Goal: Information Seeking & Learning: Learn about a topic

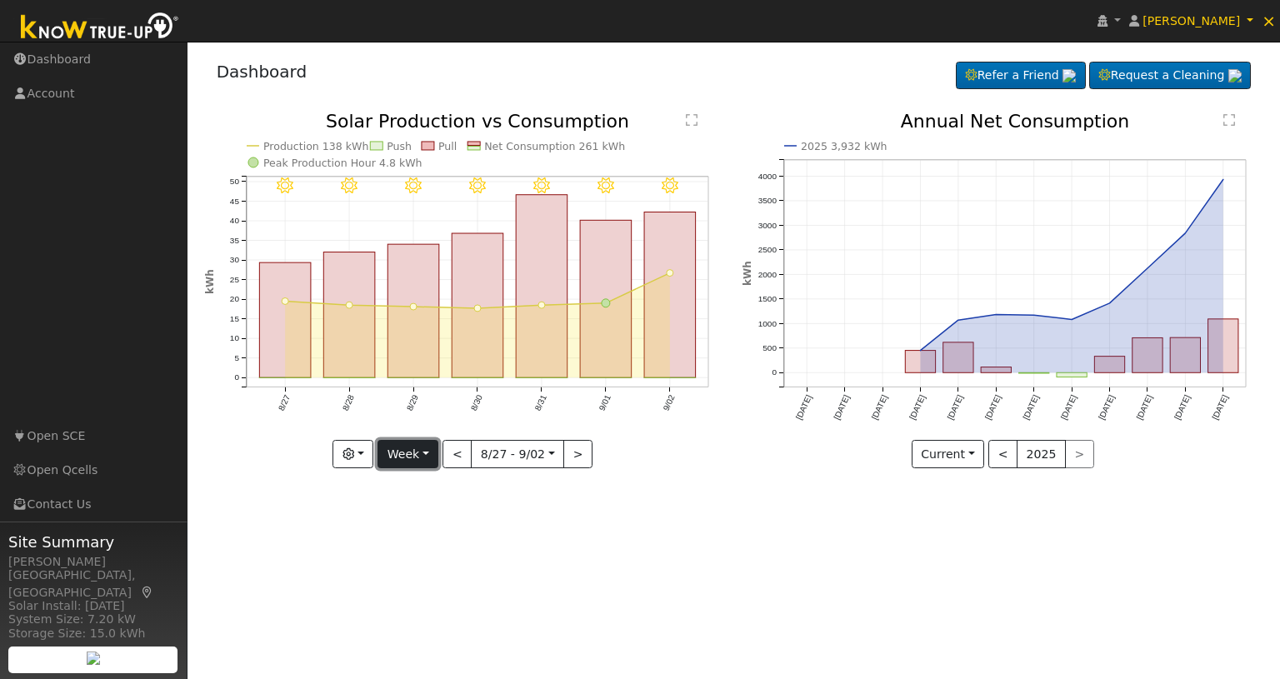
click at [397, 458] on button "Week" at bounding box center [408, 454] width 61 height 28
click at [414, 552] on link "Year" at bounding box center [436, 558] width 116 height 23
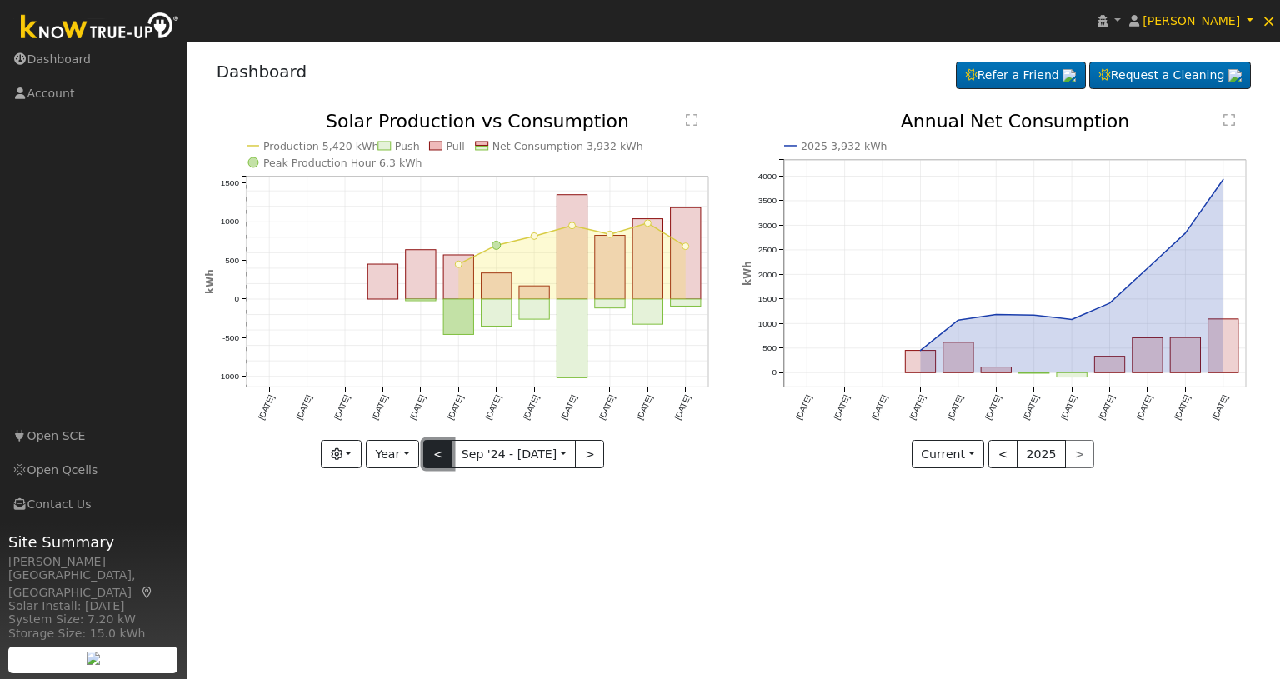
click at [438, 465] on button "<" at bounding box center [437, 454] width 29 height 28
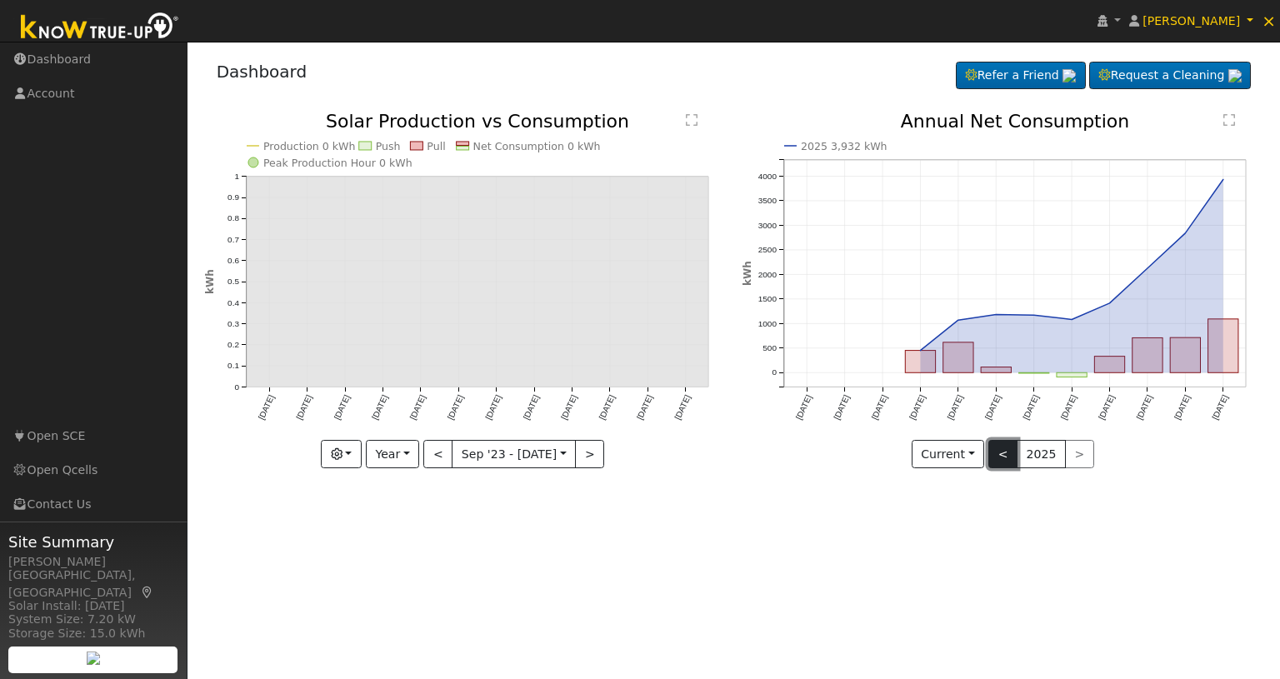
click at [1005, 456] on button "<" at bounding box center [1003, 454] width 29 height 28
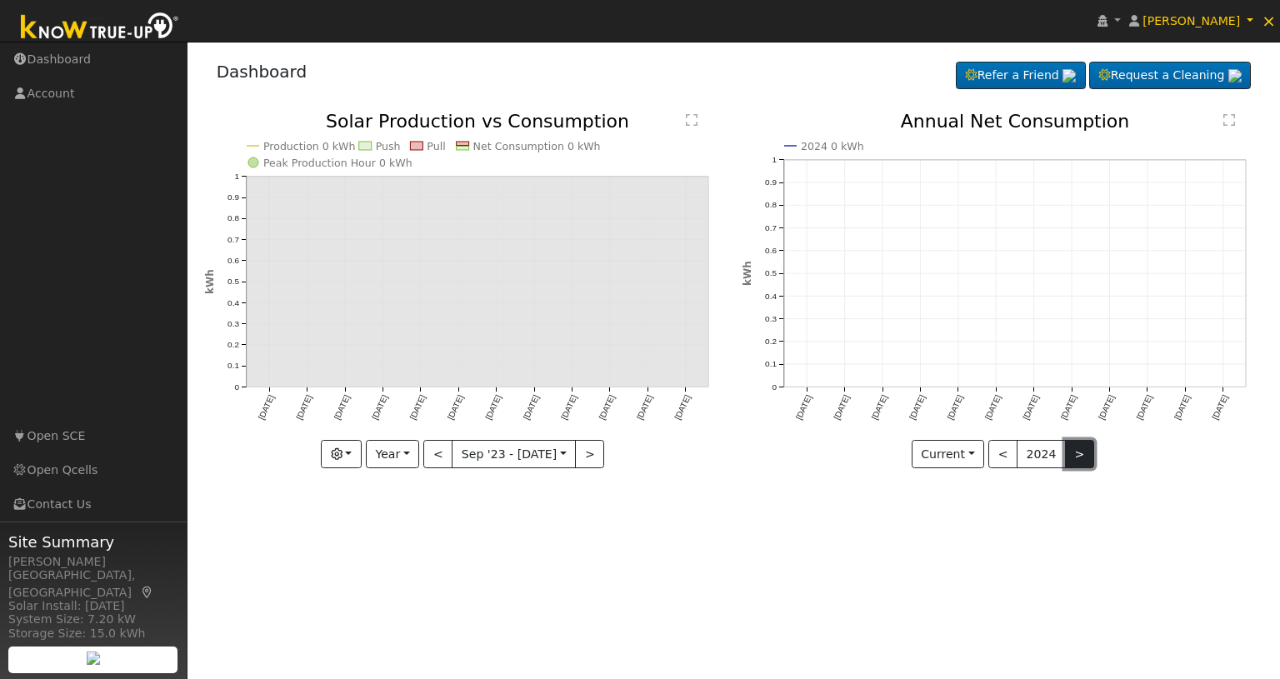
click at [1068, 452] on button ">" at bounding box center [1079, 454] width 29 height 28
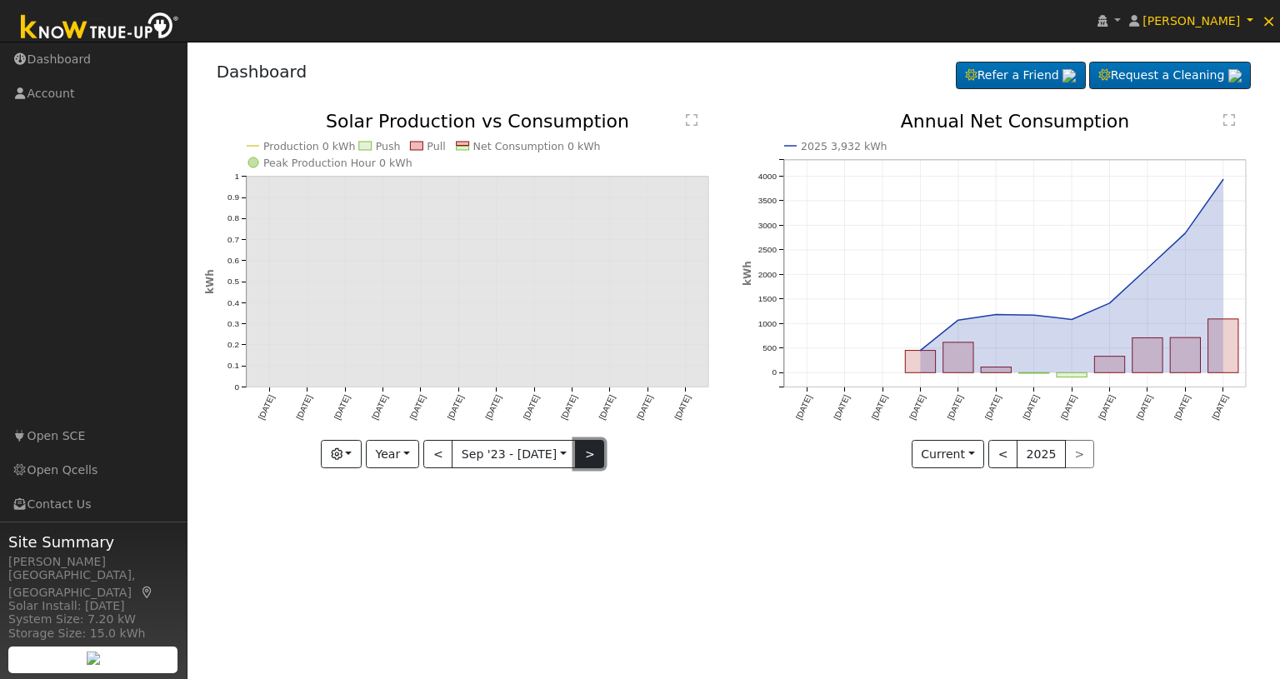
click at [575, 462] on button ">" at bounding box center [589, 454] width 29 height 28
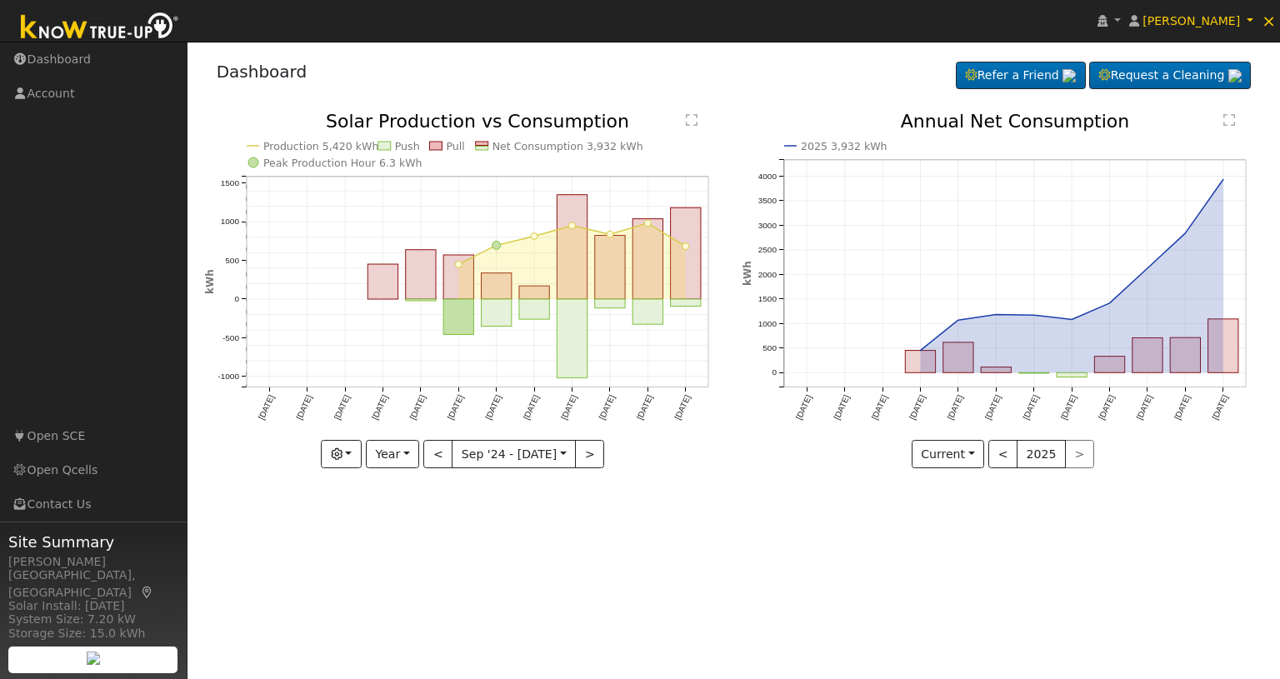
click at [1074, 456] on div "< 2025 >" at bounding box center [1042, 454] width 106 height 28
click at [392, 456] on button "Year" at bounding box center [392, 454] width 53 height 28
click at [396, 553] on link "Year" at bounding box center [425, 558] width 116 height 23
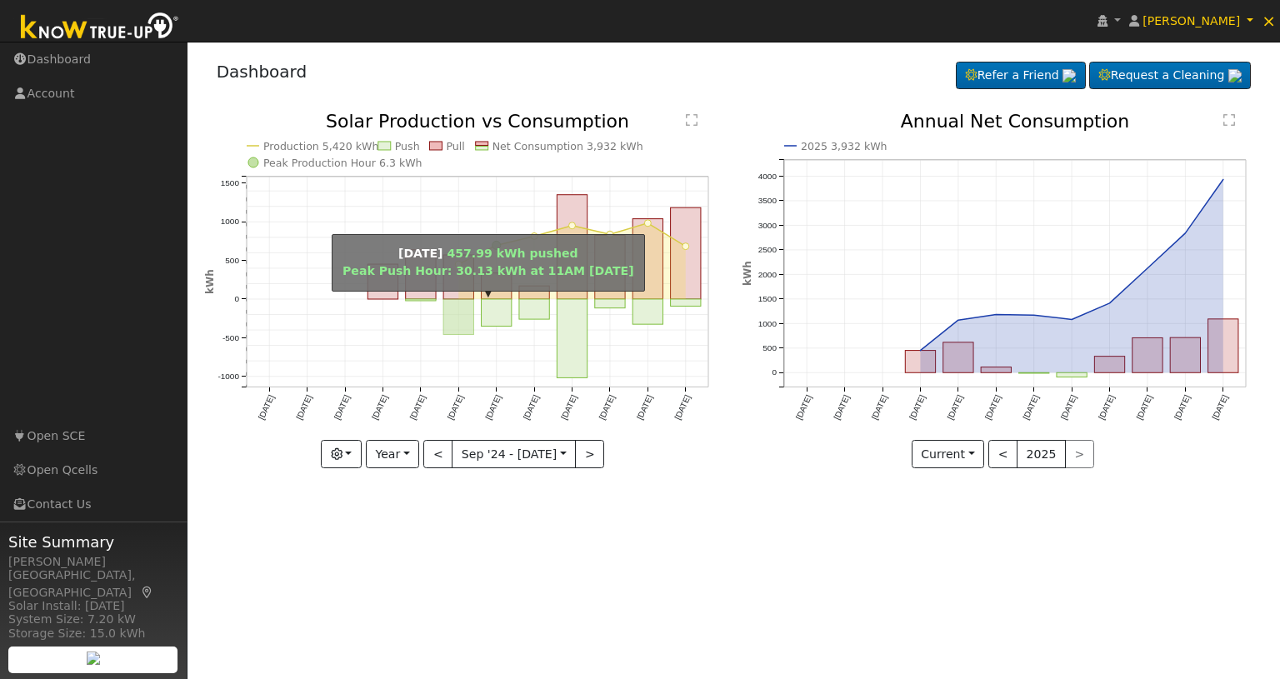
click at [455, 314] on rect "onclick=""" at bounding box center [458, 316] width 30 height 35
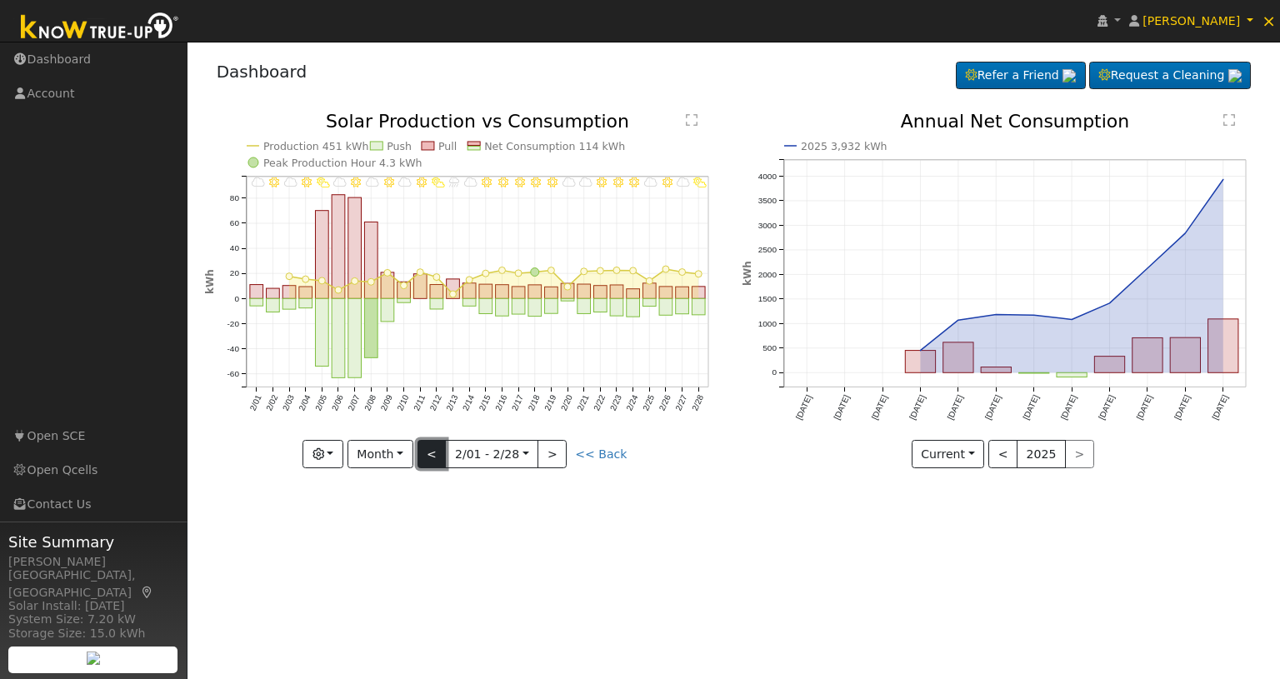
click at [433, 456] on button "<" at bounding box center [432, 454] width 29 height 28
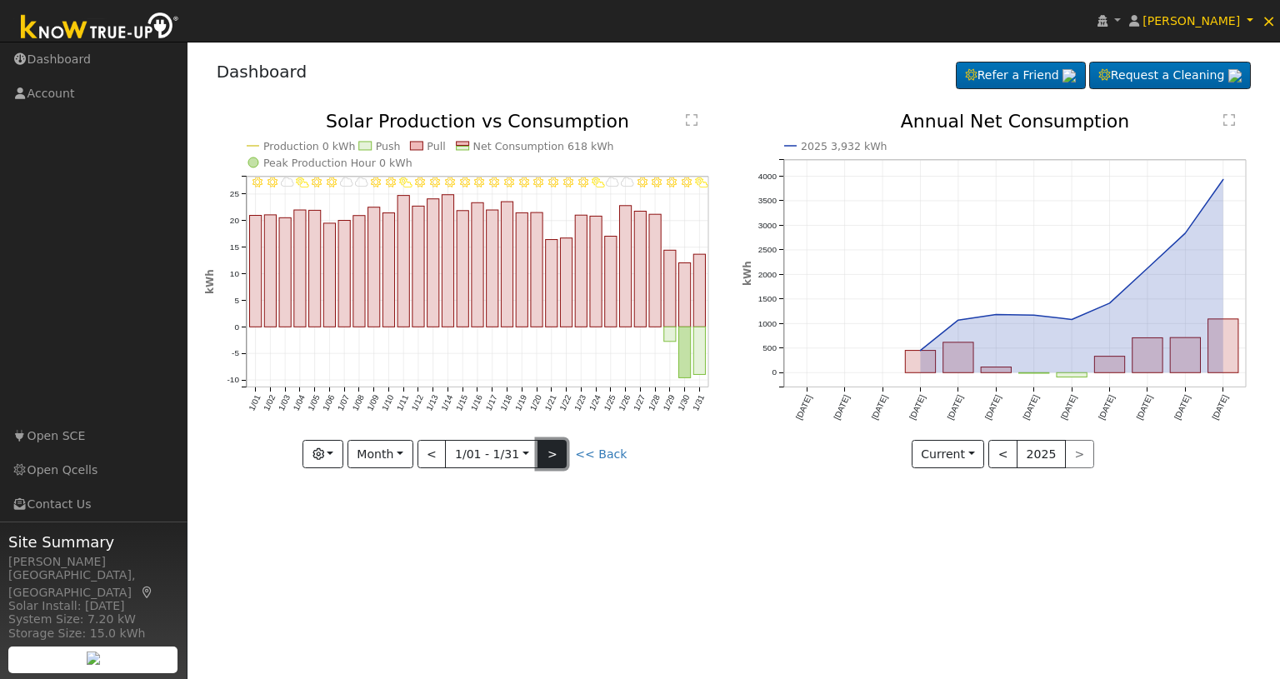
click at [548, 454] on button ">" at bounding box center [552, 454] width 29 height 28
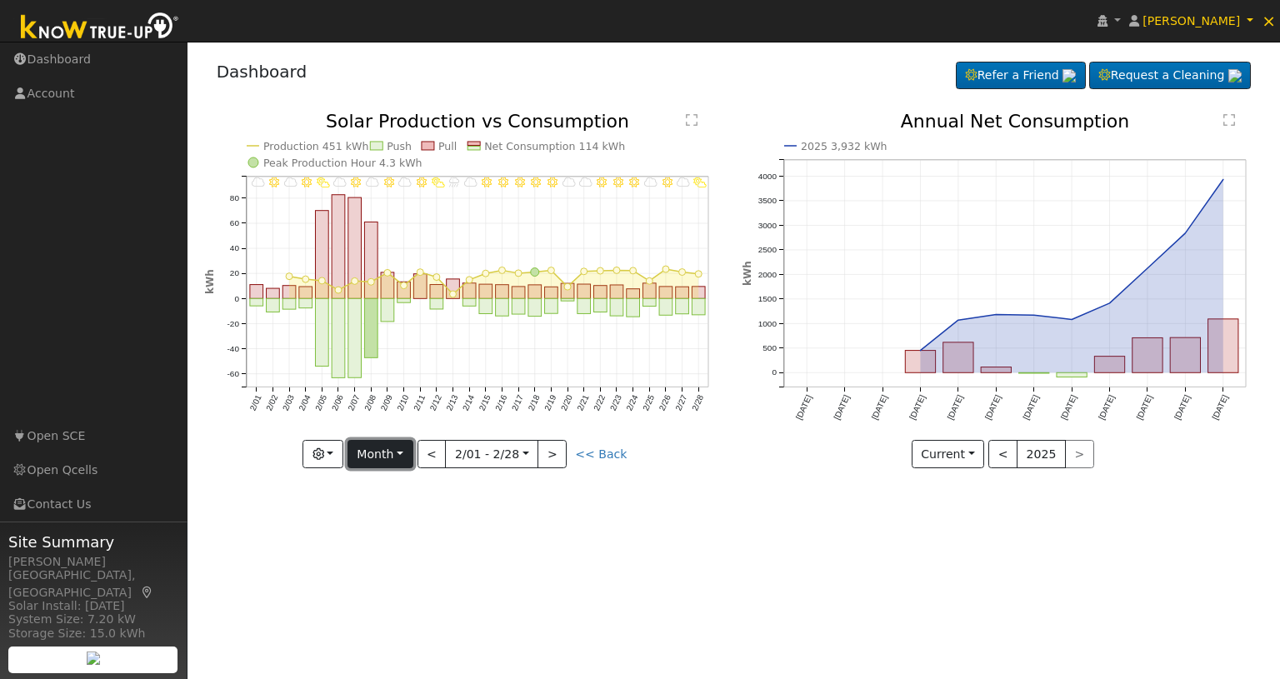
click at [406, 452] on button "Month" at bounding box center [381, 454] width 66 height 28
click at [383, 556] on link "Year" at bounding box center [406, 558] width 116 height 23
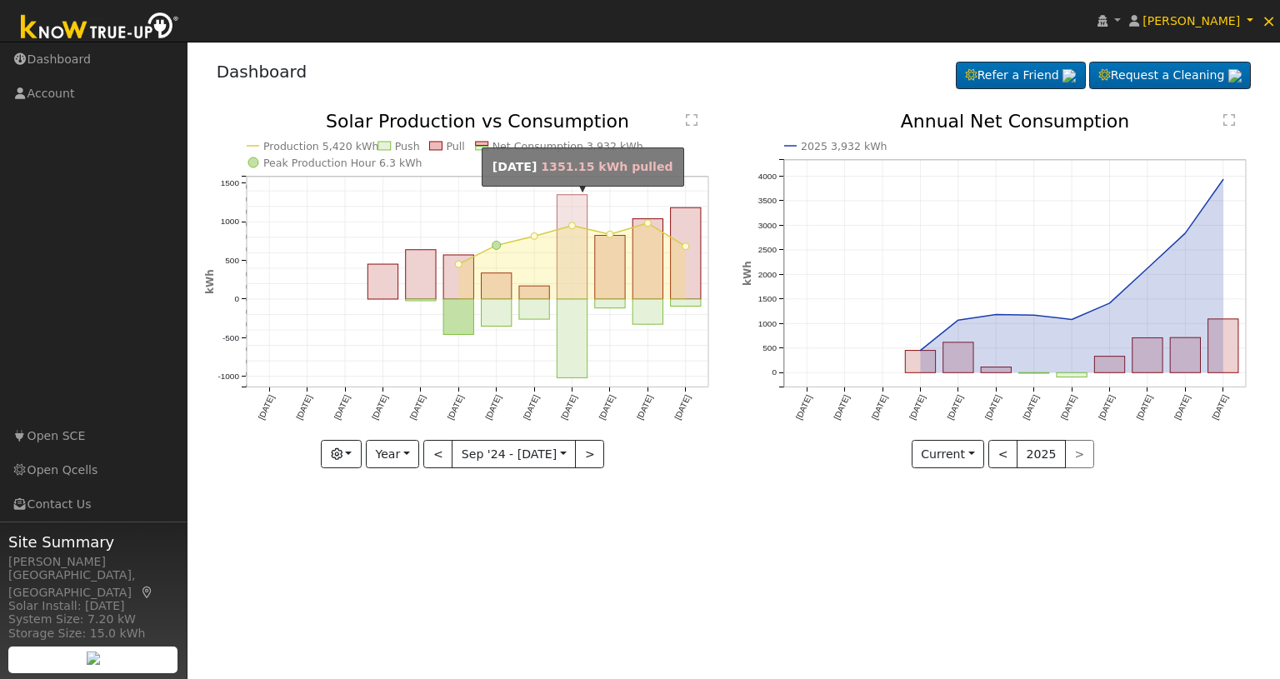
click at [571, 263] on rect "onclick=""" at bounding box center [572, 247] width 30 height 104
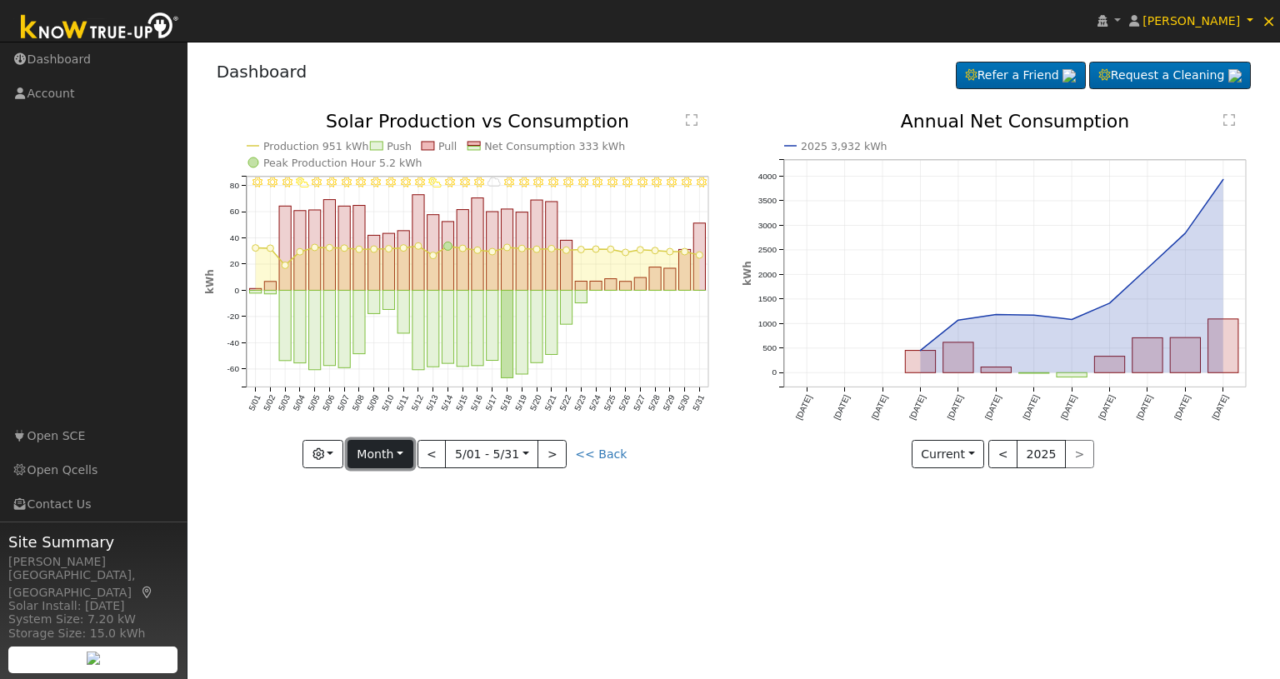
click at [388, 456] on button "Month" at bounding box center [381, 454] width 66 height 28
click at [379, 556] on link "Year" at bounding box center [406, 558] width 116 height 23
type input "[DATE]"
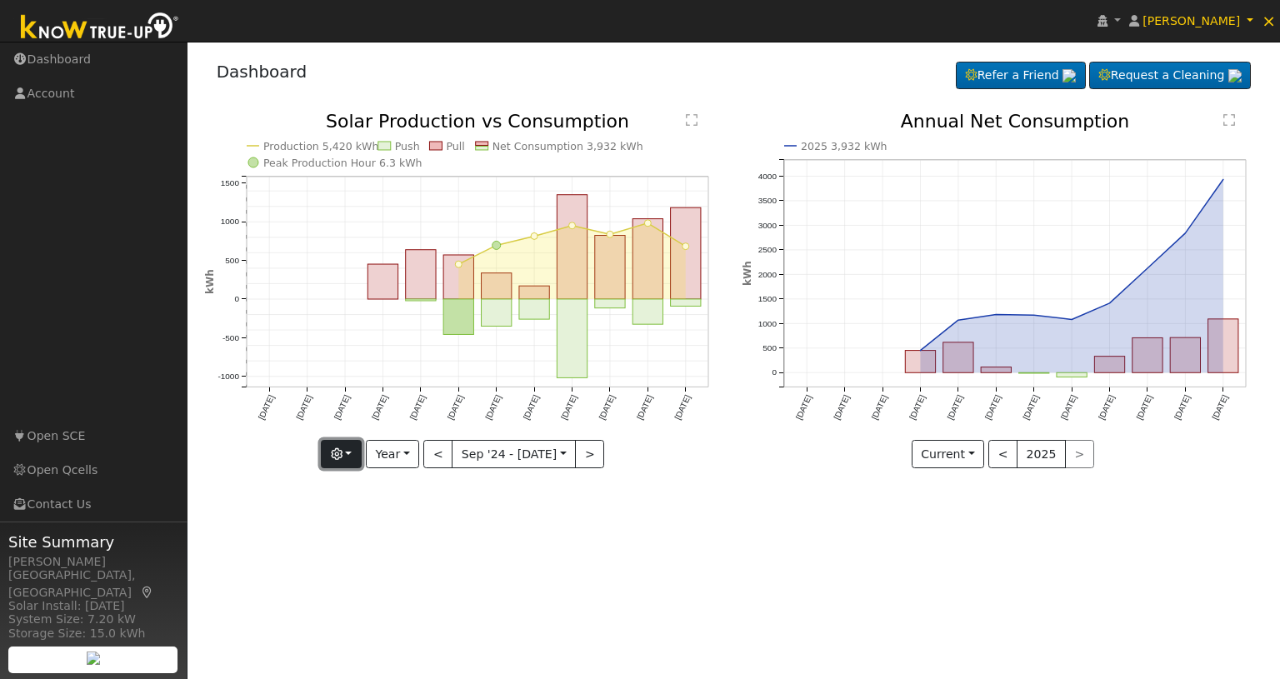
click at [351, 458] on button "button" at bounding box center [341, 454] width 41 height 28
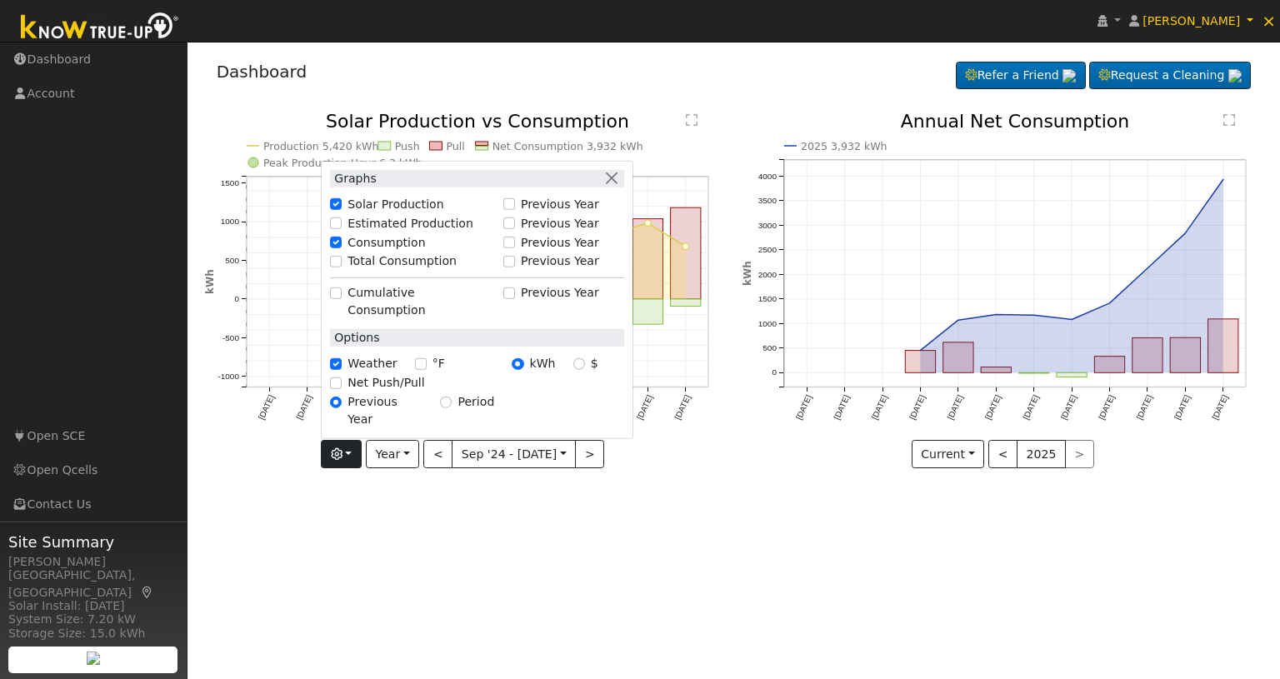
click at [359, 232] on label "Estimated Production" at bounding box center [411, 223] width 126 height 18
click at [342, 229] on input "Estimated Production" at bounding box center [336, 224] width 12 height 12
checkbox input "true"
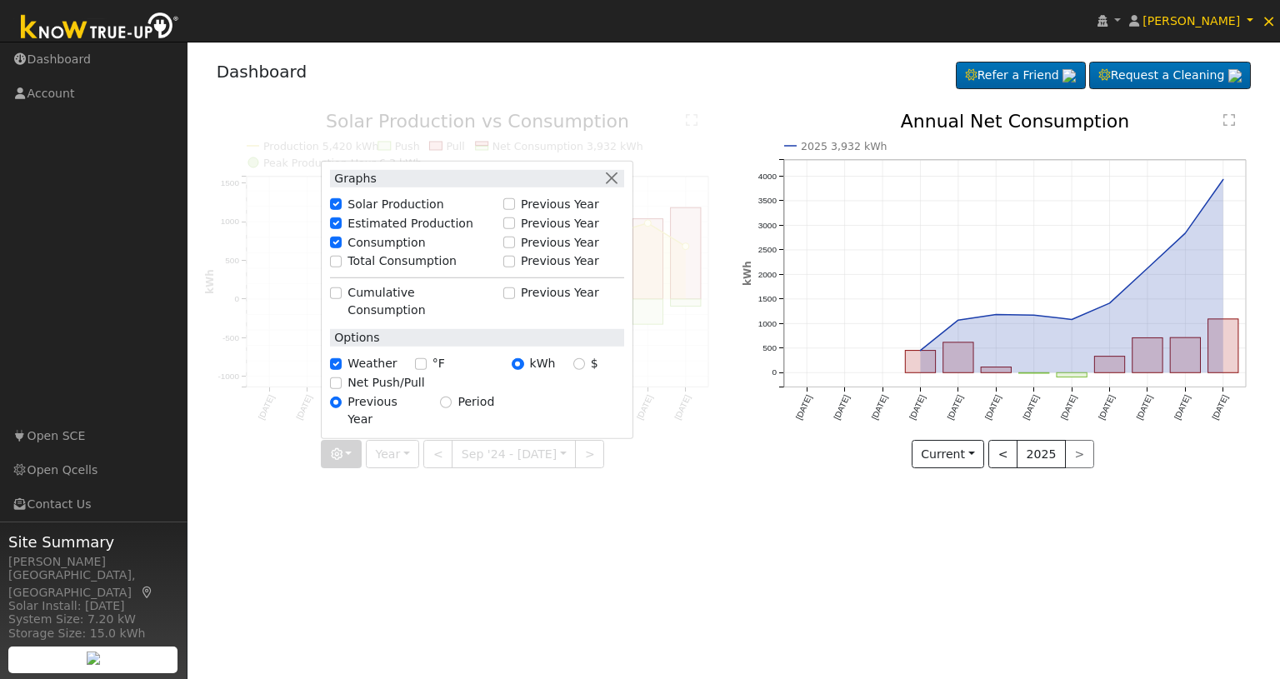
click at [356, 270] on label "Total Consumption" at bounding box center [402, 262] width 109 height 18
click at [342, 268] on input "Total Consumption" at bounding box center [336, 262] width 12 height 12
checkbox input "true"
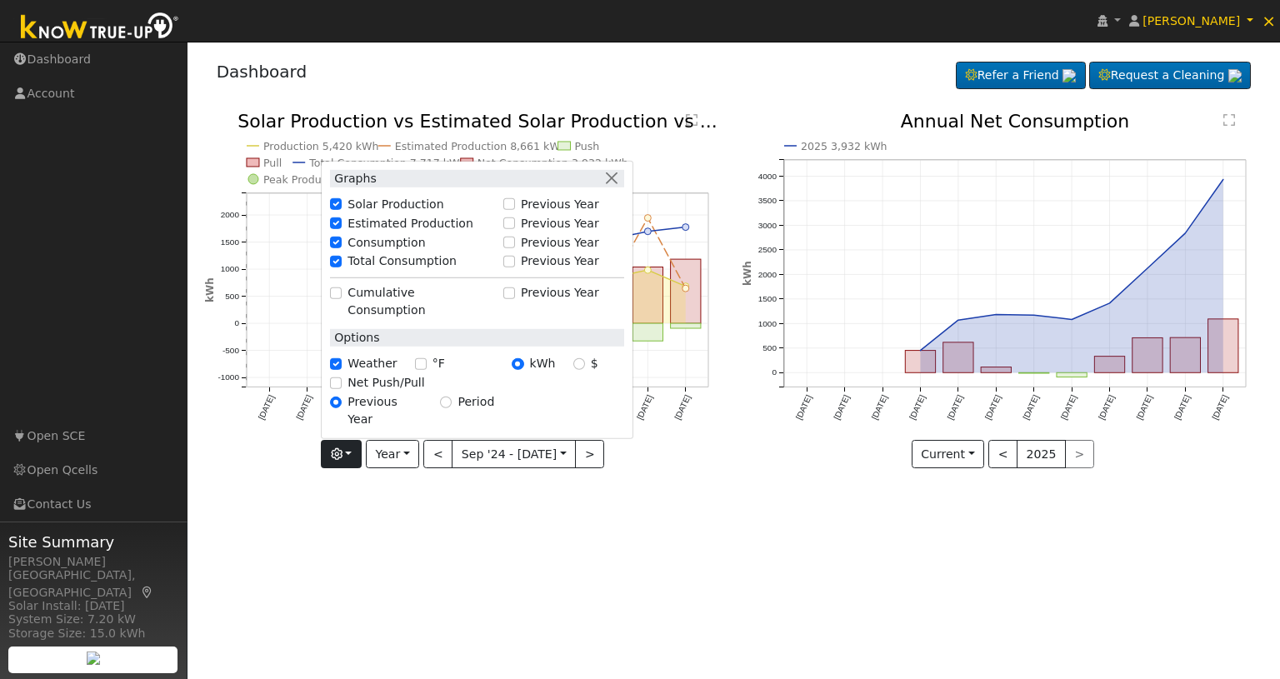
click at [370, 316] on div "Graphs Solar Production Previous Year Estimated Production Previous Year Consum…" at bounding box center [477, 299] width 313 height 278
click at [368, 319] on label "Cumulative Consumption" at bounding box center [421, 301] width 147 height 35
click at [342, 299] on input "Cumulative Consumption" at bounding box center [336, 294] width 12 height 12
checkbox input "true"
checkbox input "false"
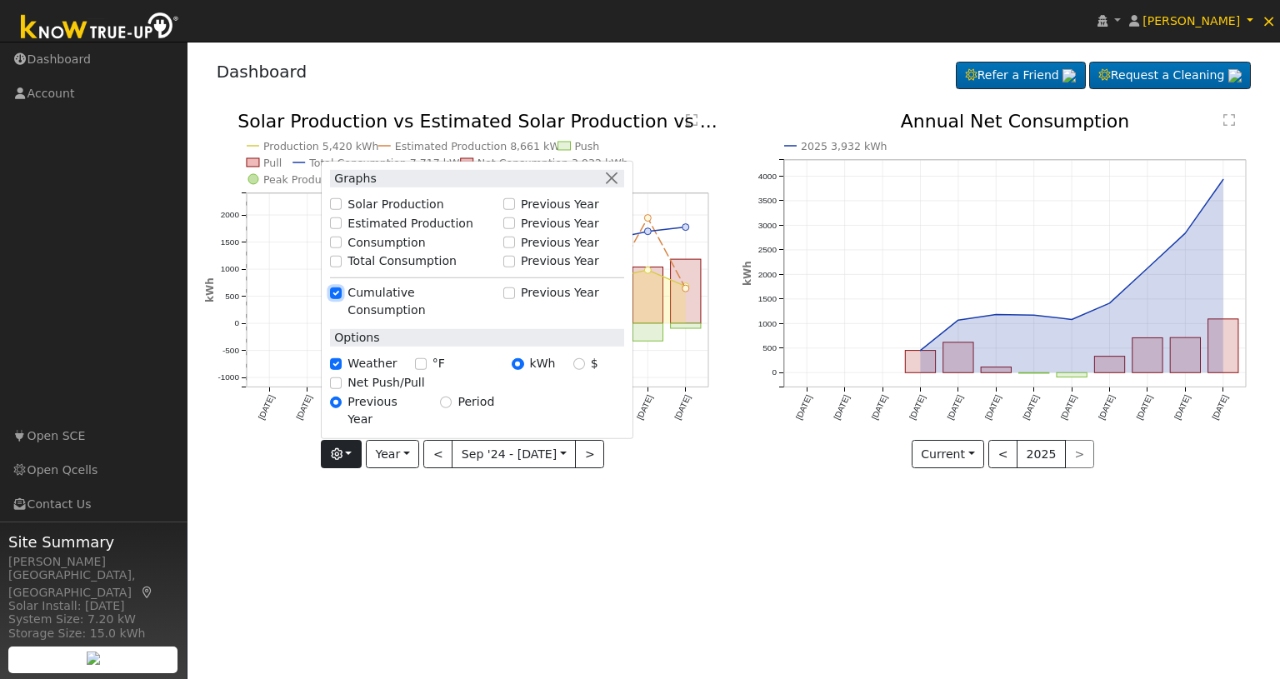
checkbox input "false"
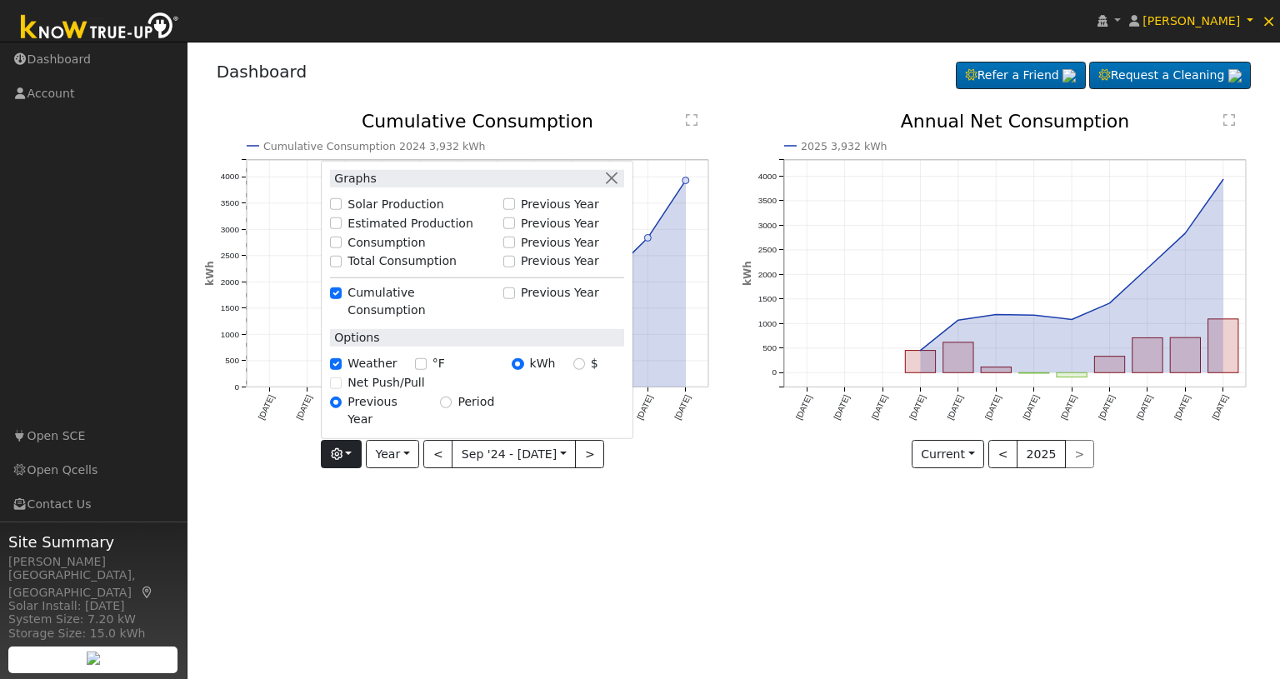
click at [360, 213] on label "Solar Production" at bounding box center [396, 205] width 96 height 18
click at [342, 210] on input "Solar Production" at bounding box center [336, 204] width 12 height 12
checkbox input "true"
checkbox input "false"
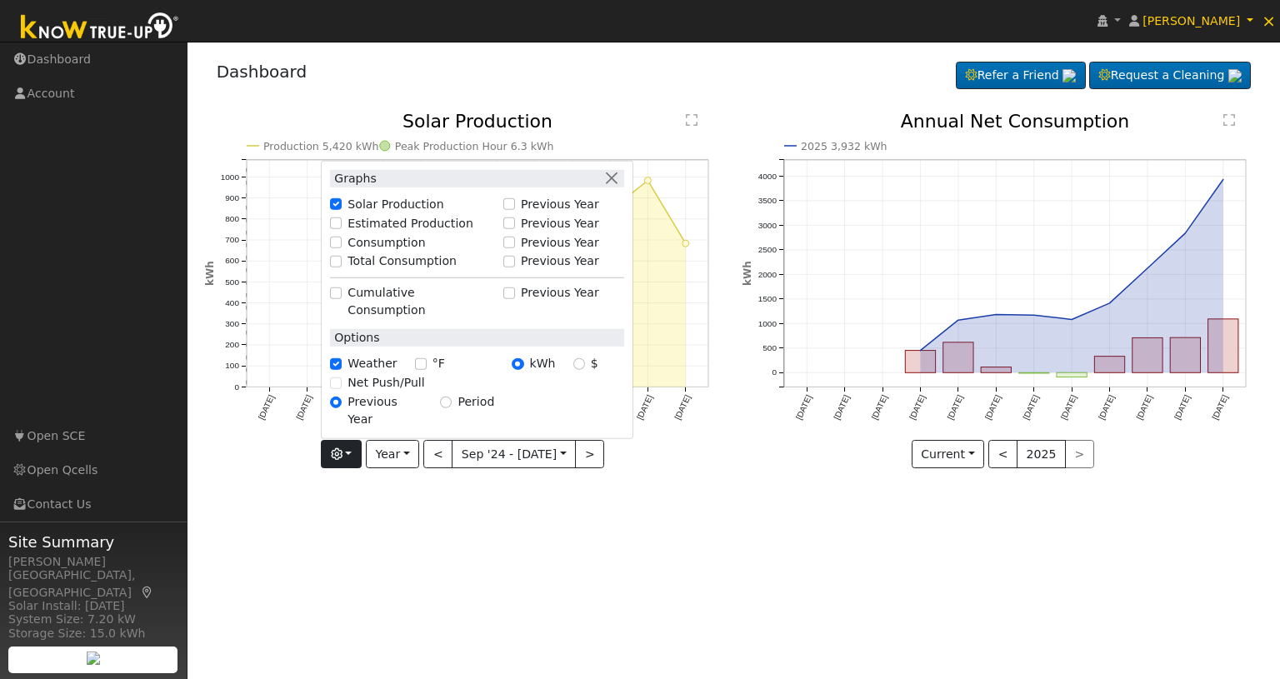
click at [363, 232] on label "Estimated Production" at bounding box center [411, 223] width 126 height 18
click at [342, 229] on input "Estimated Production" at bounding box center [336, 224] width 12 height 12
checkbox input "true"
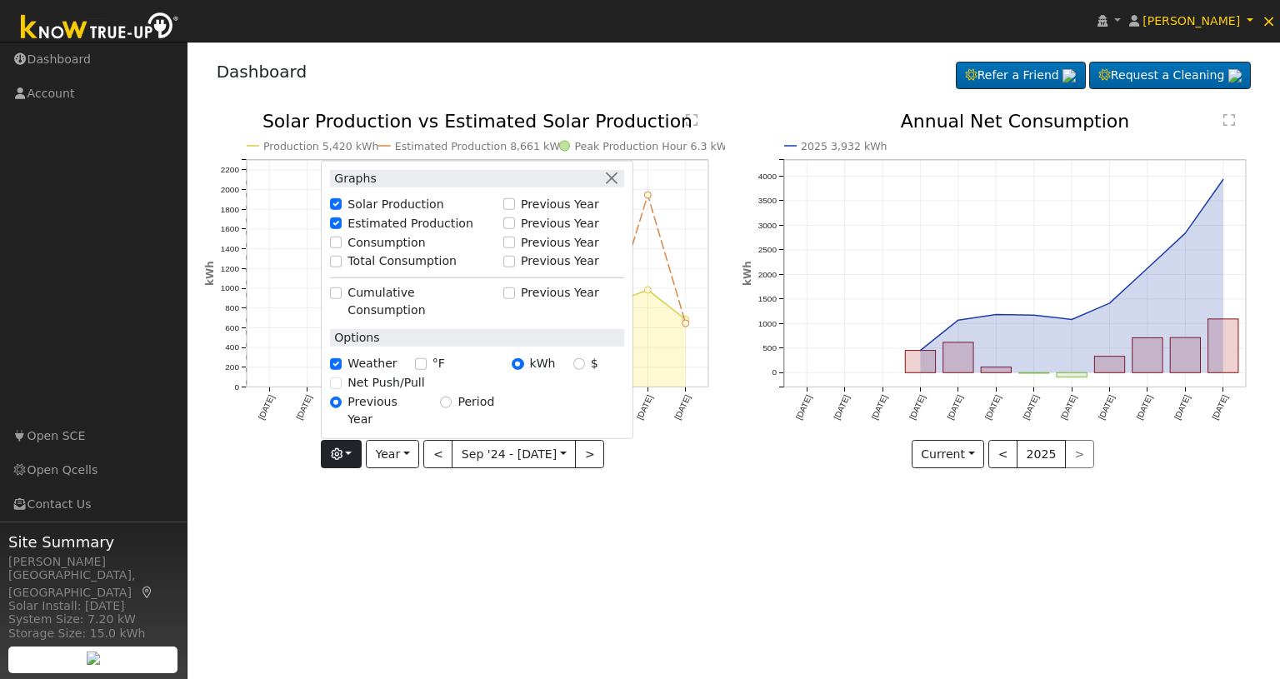
click at [363, 251] on label "Consumption" at bounding box center [387, 242] width 78 height 18
click at [342, 248] on input "Consumption" at bounding box center [336, 243] width 12 height 12
checkbox input "true"
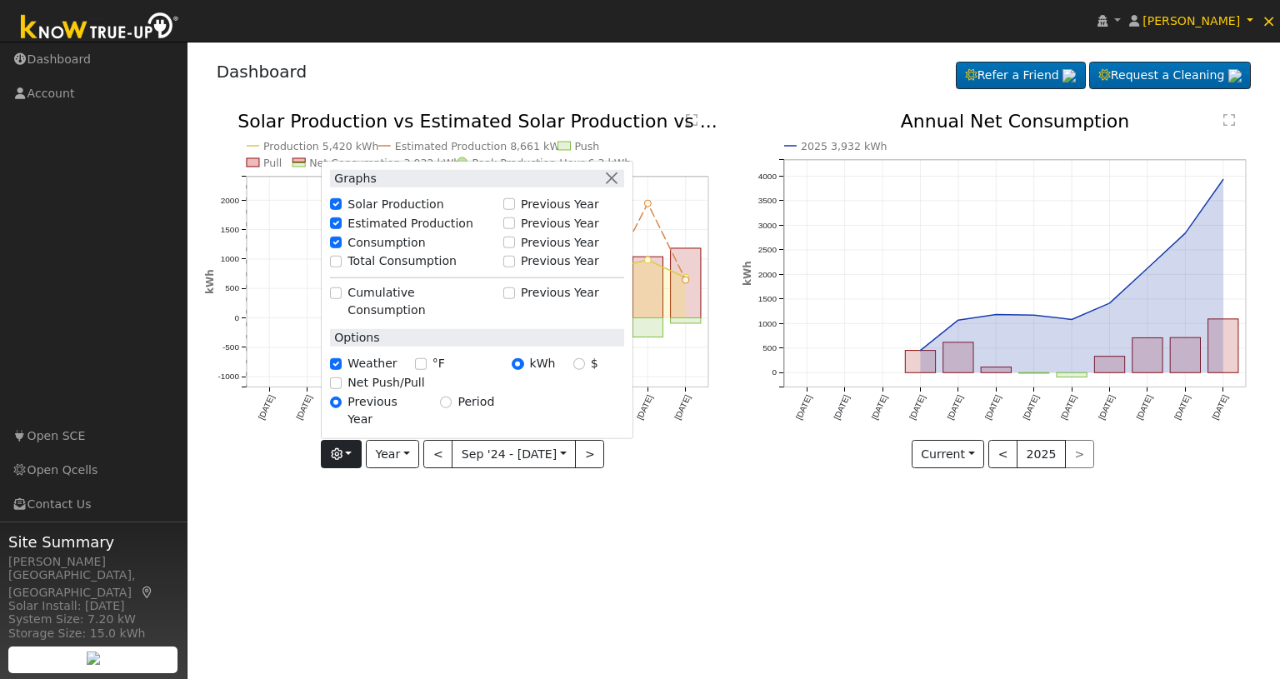
click at [360, 270] on label "Total Consumption" at bounding box center [402, 262] width 109 height 18
click at [342, 268] on input "Total Consumption" at bounding box center [336, 262] width 12 height 12
checkbox input "true"
click at [370, 479] on div "Production 5,420 kWh Estimated Production 8,661 kWh Push Pull Total Consumption…" at bounding box center [465, 303] width 539 height 381
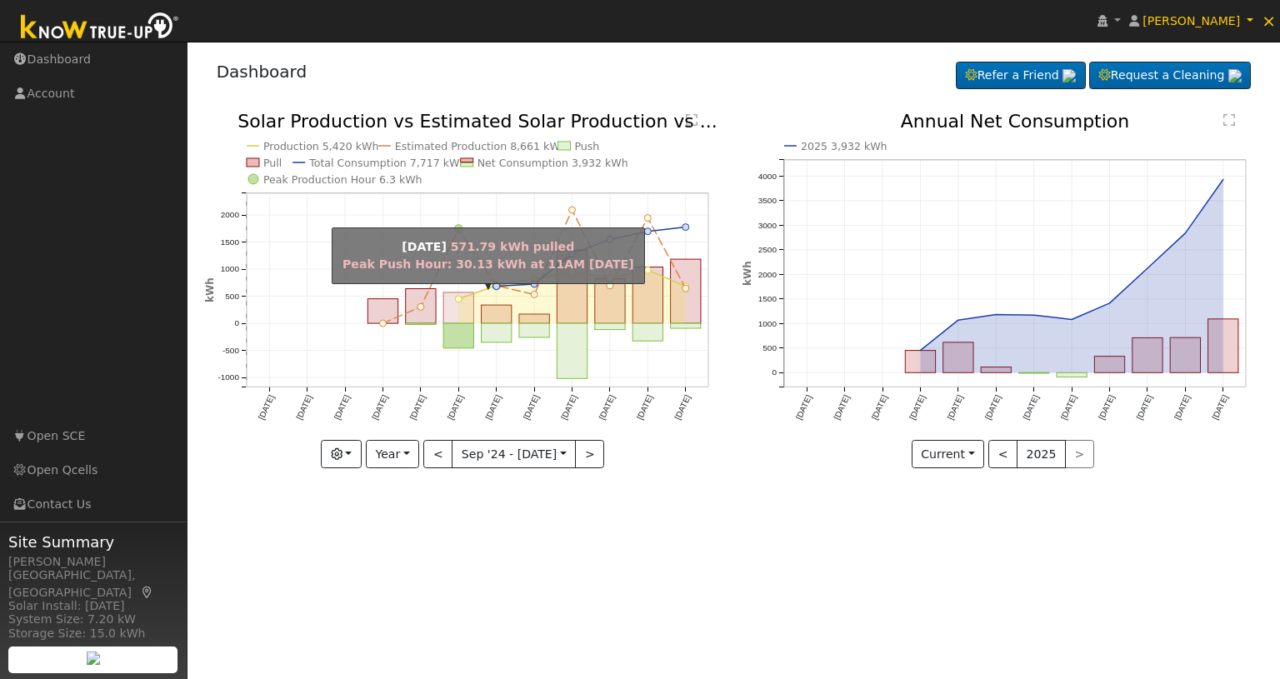
click at [454, 318] on rect "onclick=""" at bounding box center [458, 308] width 30 height 31
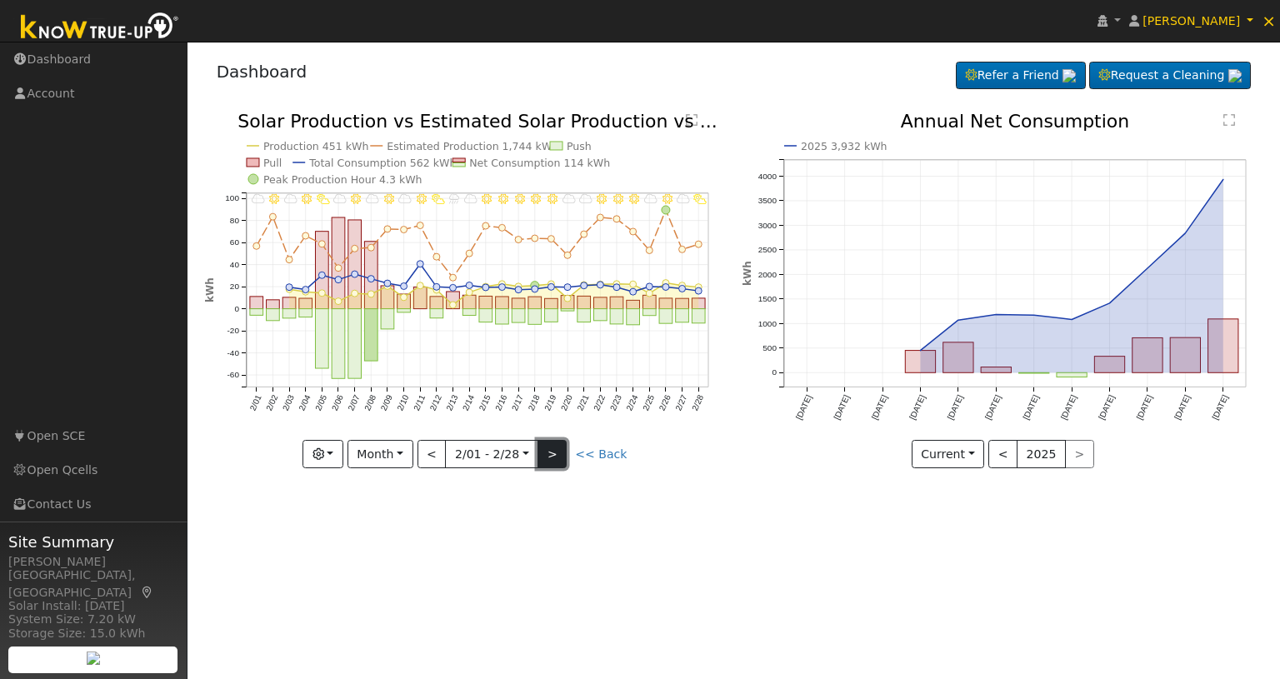
click at [553, 459] on button ">" at bounding box center [552, 454] width 29 height 28
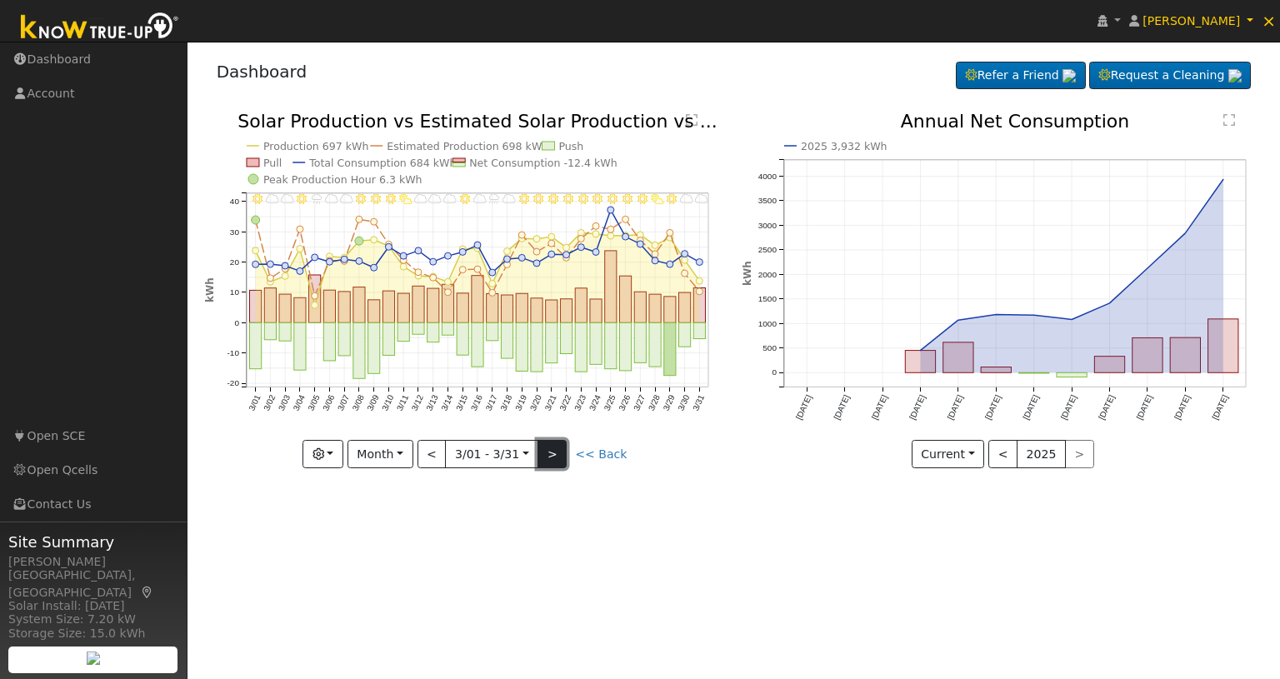
click at [553, 459] on button ">" at bounding box center [552, 454] width 29 height 28
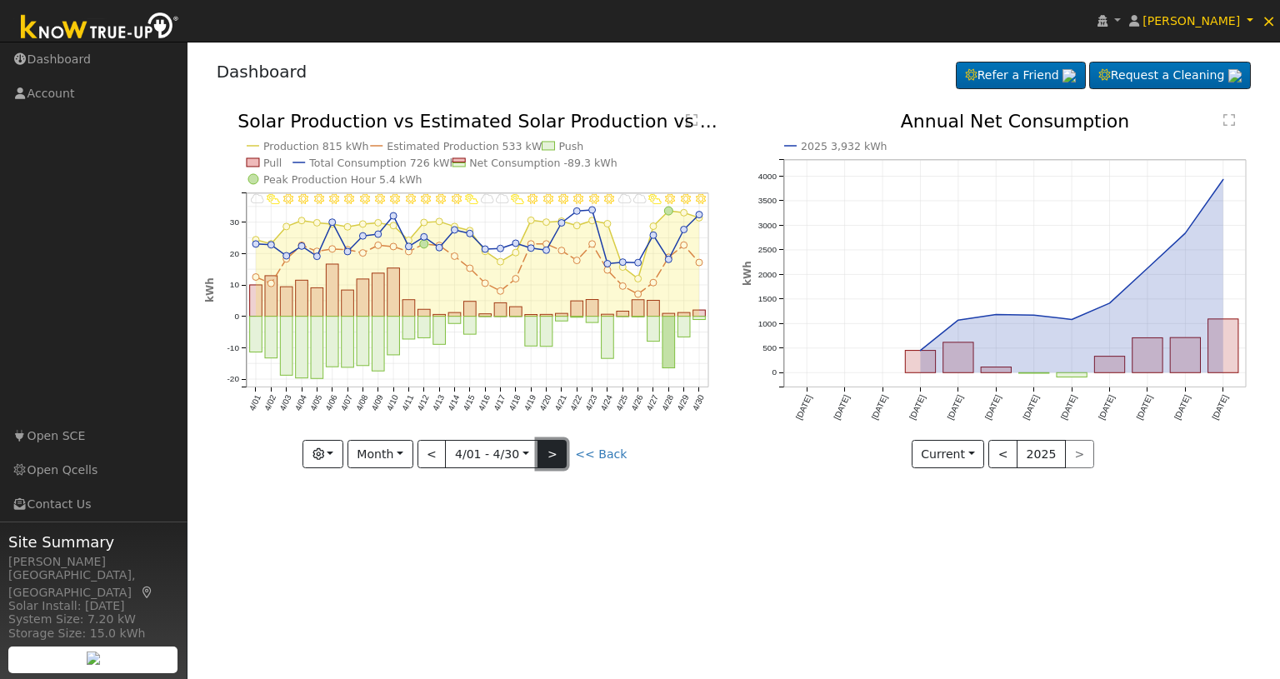
click at [553, 459] on button ">" at bounding box center [552, 454] width 29 height 28
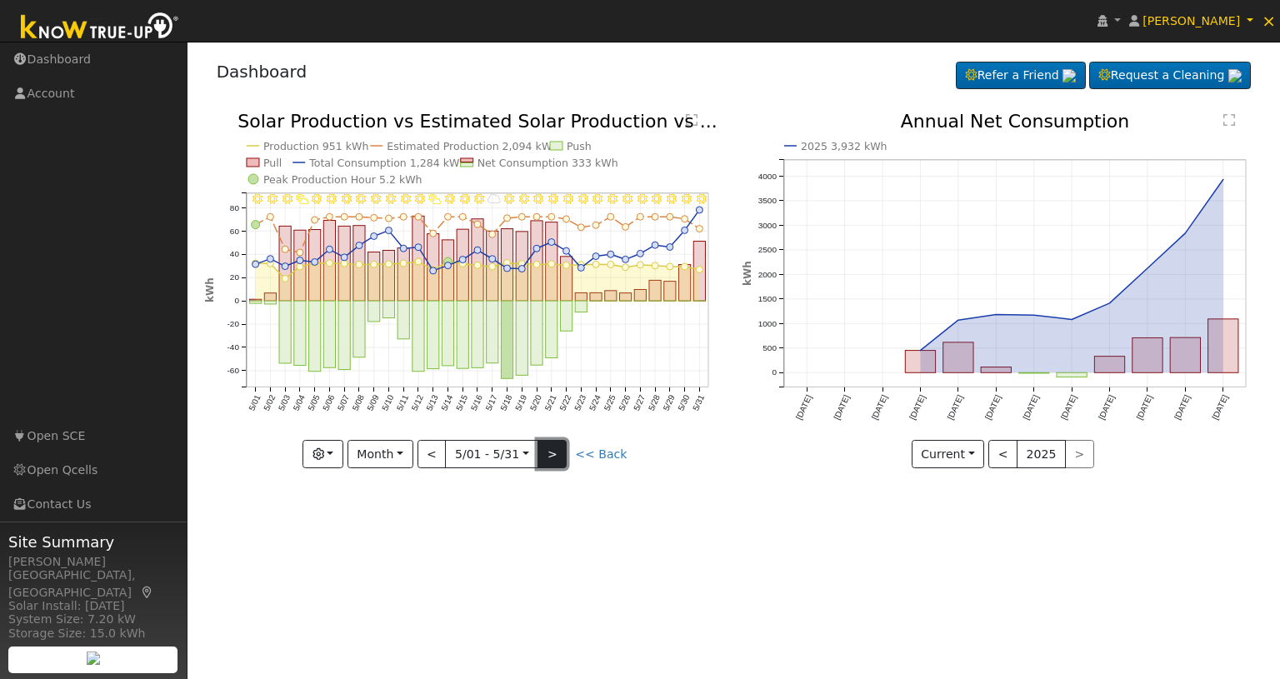
click at [553, 459] on button ">" at bounding box center [552, 454] width 29 height 28
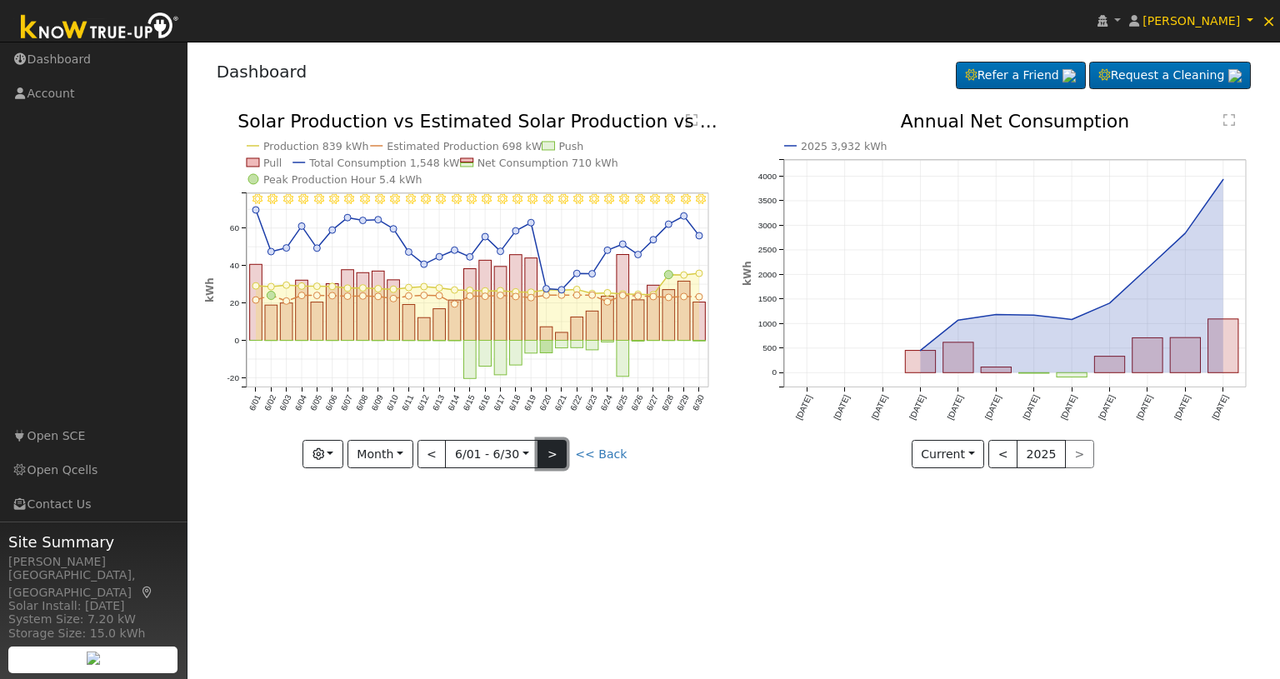
click at [554, 453] on button ">" at bounding box center [552, 454] width 29 height 28
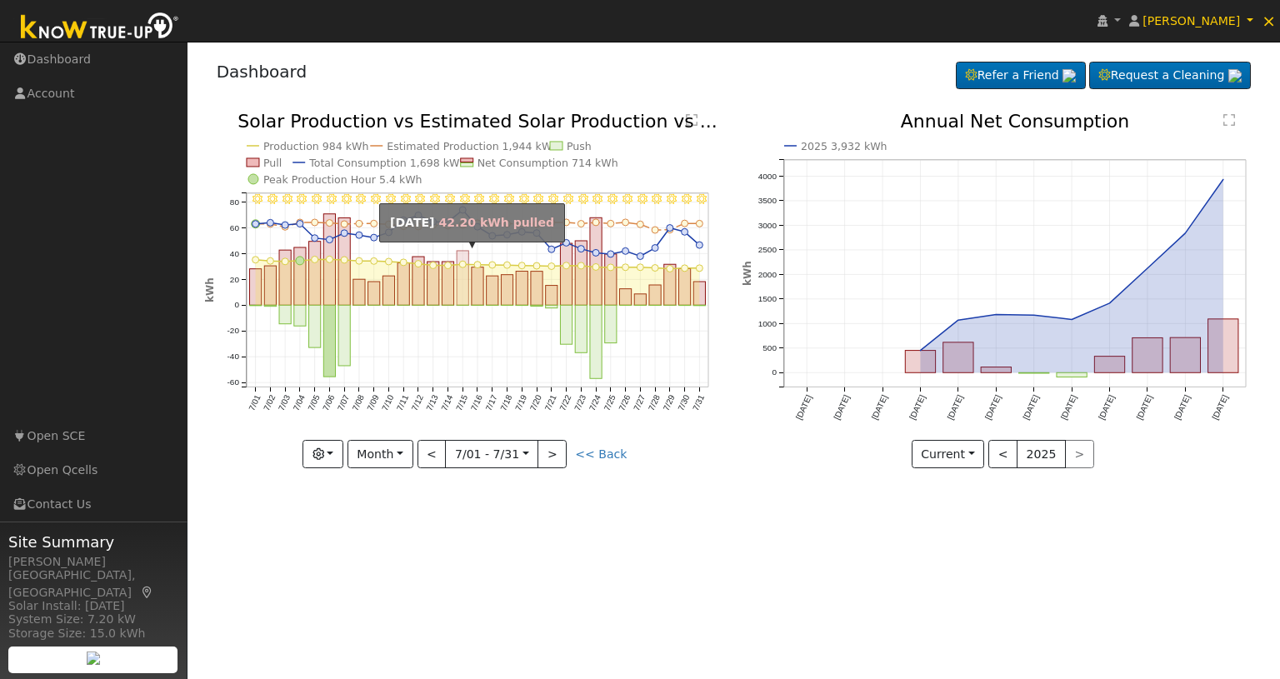
click at [463, 286] on rect "onclick=""" at bounding box center [463, 278] width 12 height 54
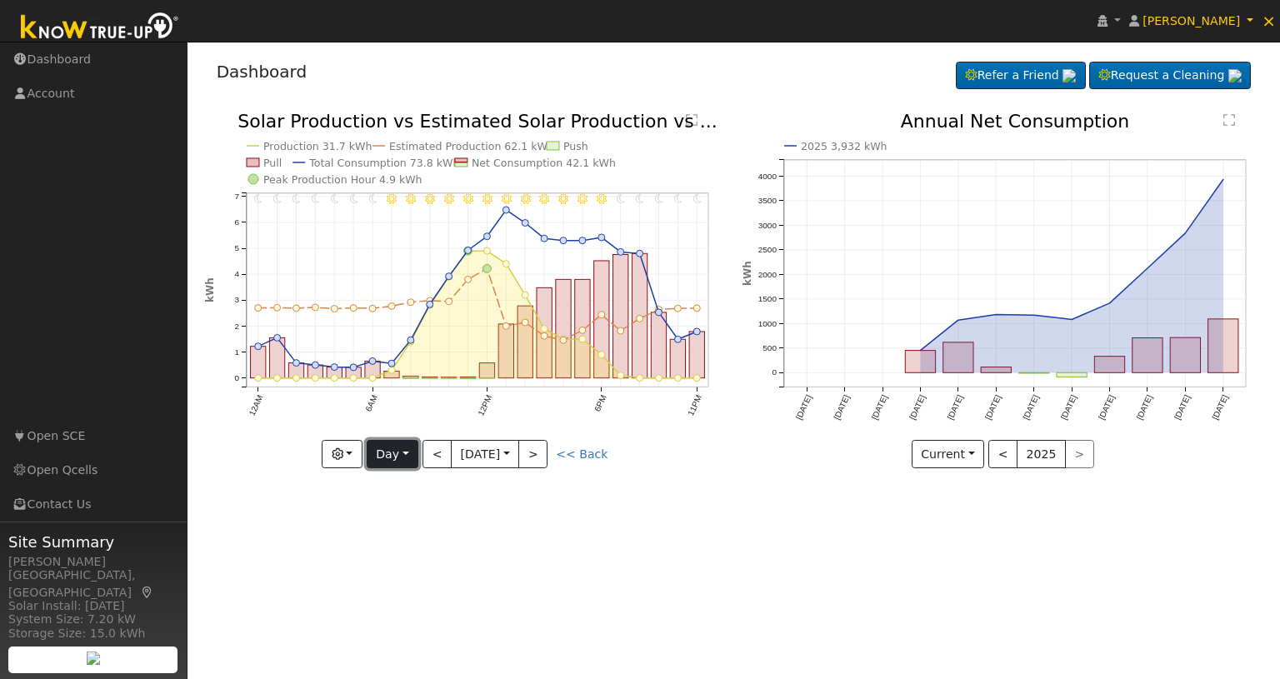
click at [408, 455] on button "Day" at bounding box center [393, 454] width 52 height 28
click at [399, 529] on link "Month" at bounding box center [426, 535] width 116 height 23
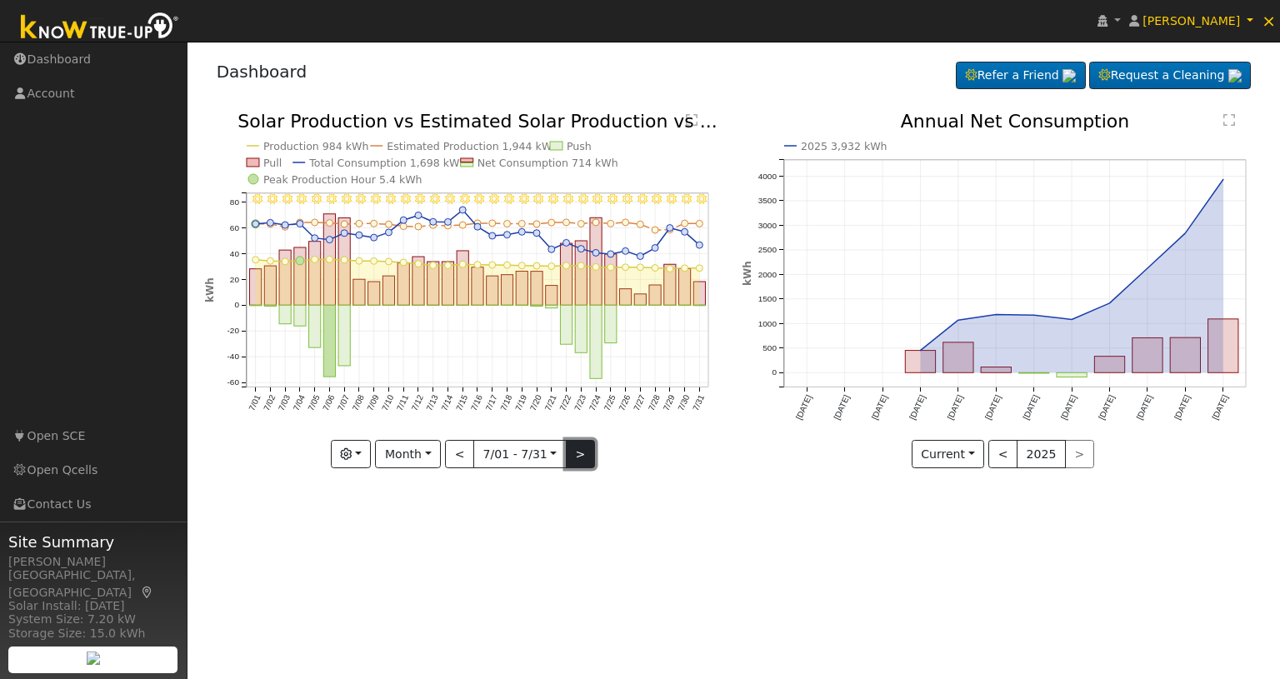
click at [577, 456] on button ">" at bounding box center [580, 454] width 29 height 28
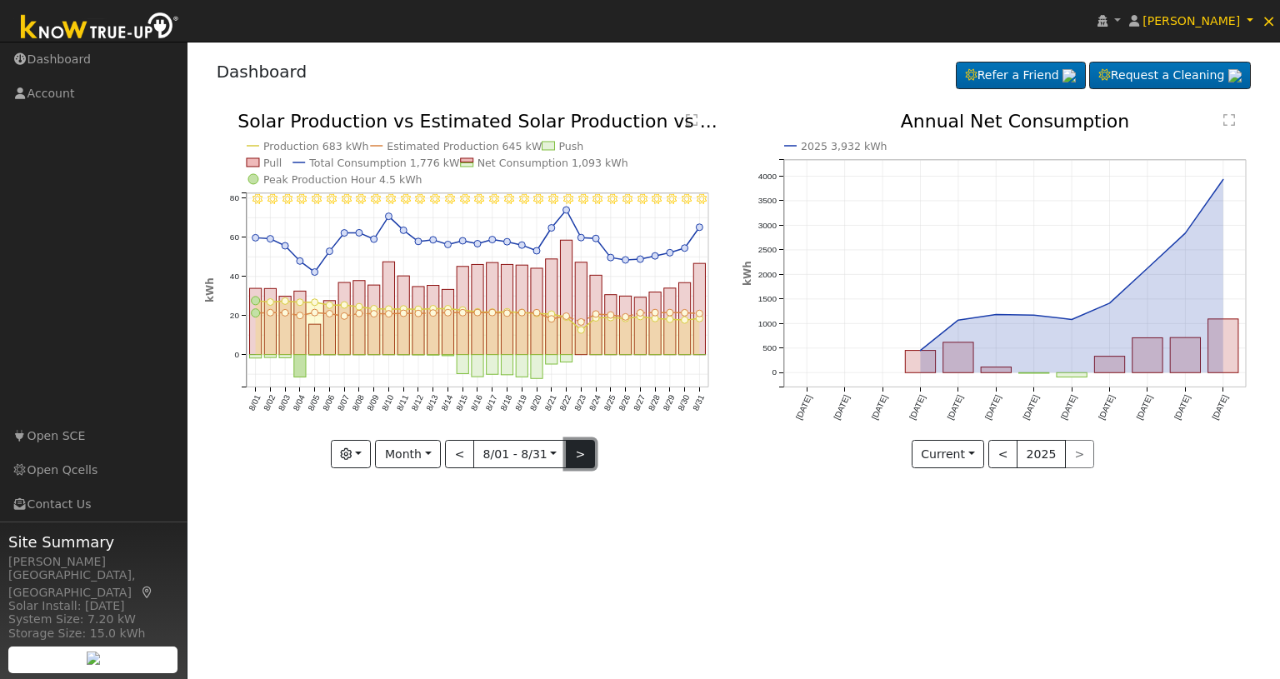
click at [577, 456] on button ">" at bounding box center [580, 454] width 29 height 28
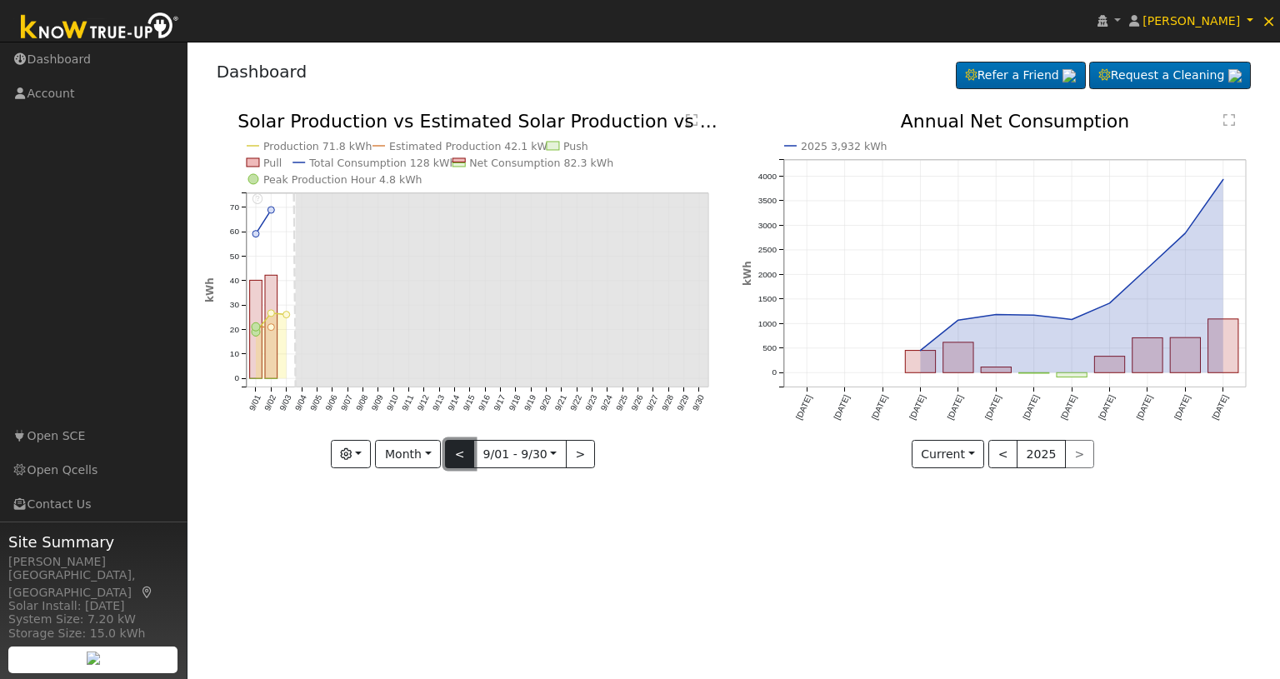
click at [471, 446] on button "<" at bounding box center [459, 454] width 29 height 28
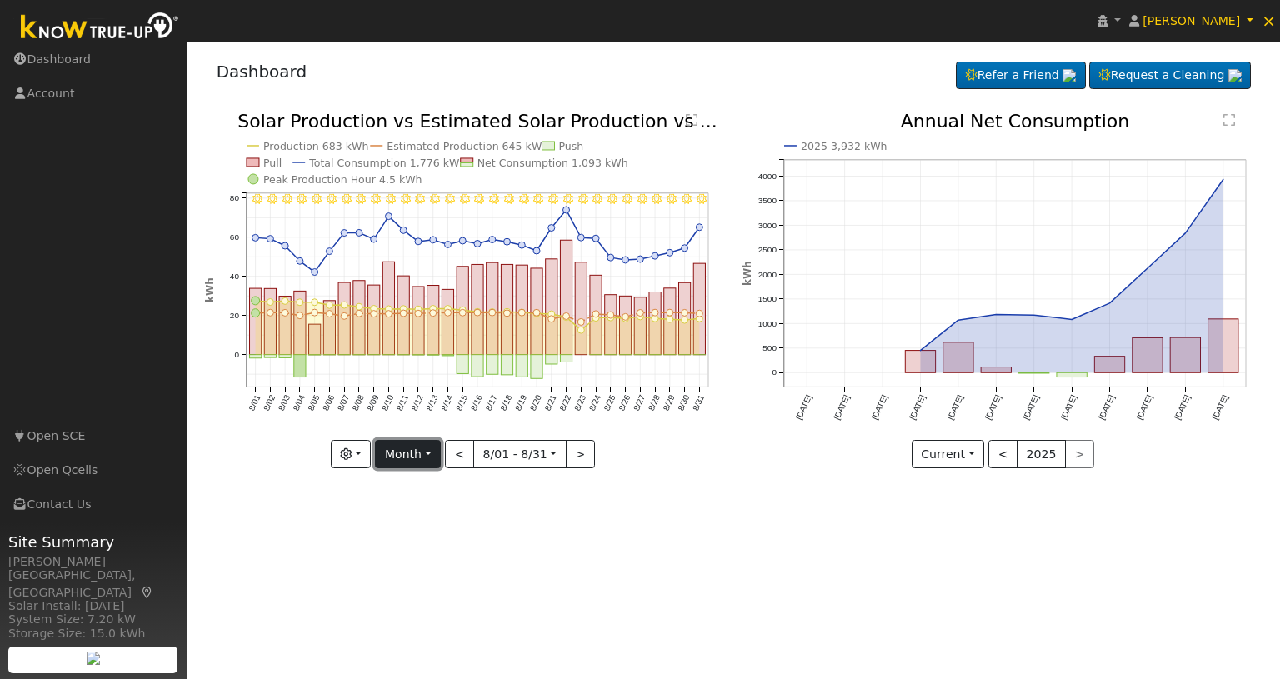
click at [441, 457] on button "Month" at bounding box center [408, 454] width 66 height 28
click at [416, 555] on link "Year" at bounding box center [434, 558] width 116 height 23
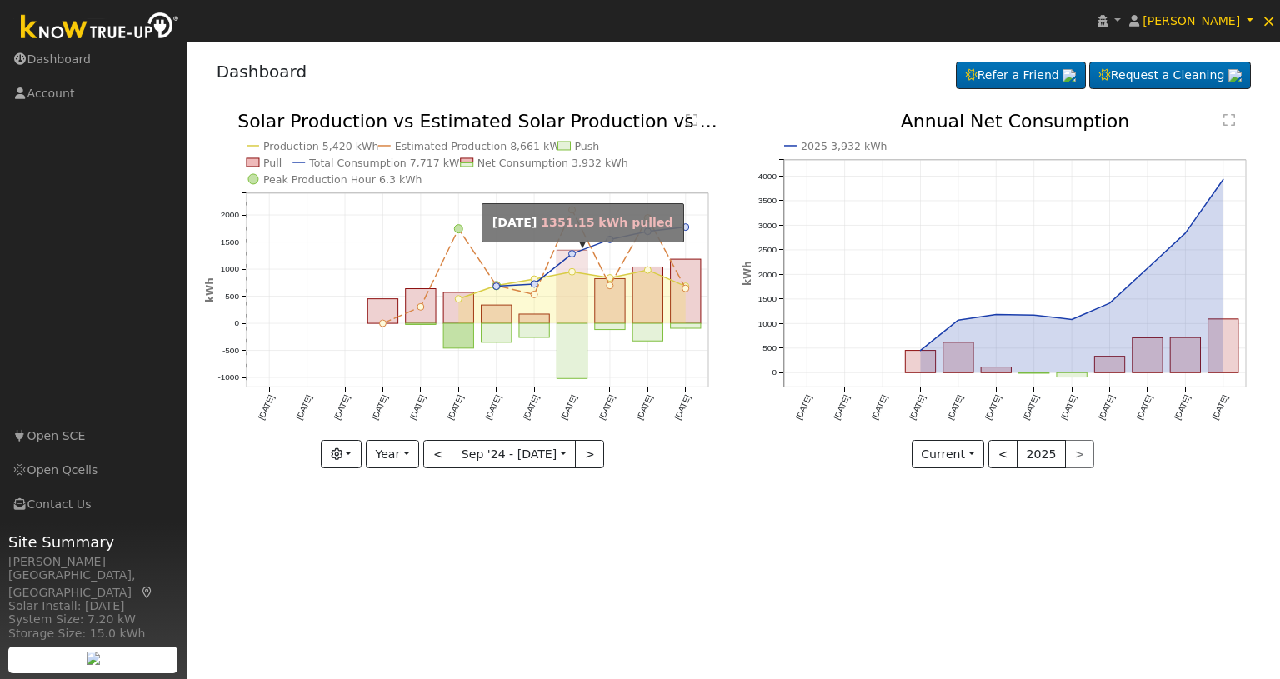
click at [578, 308] on rect "onclick=""" at bounding box center [572, 287] width 30 height 73
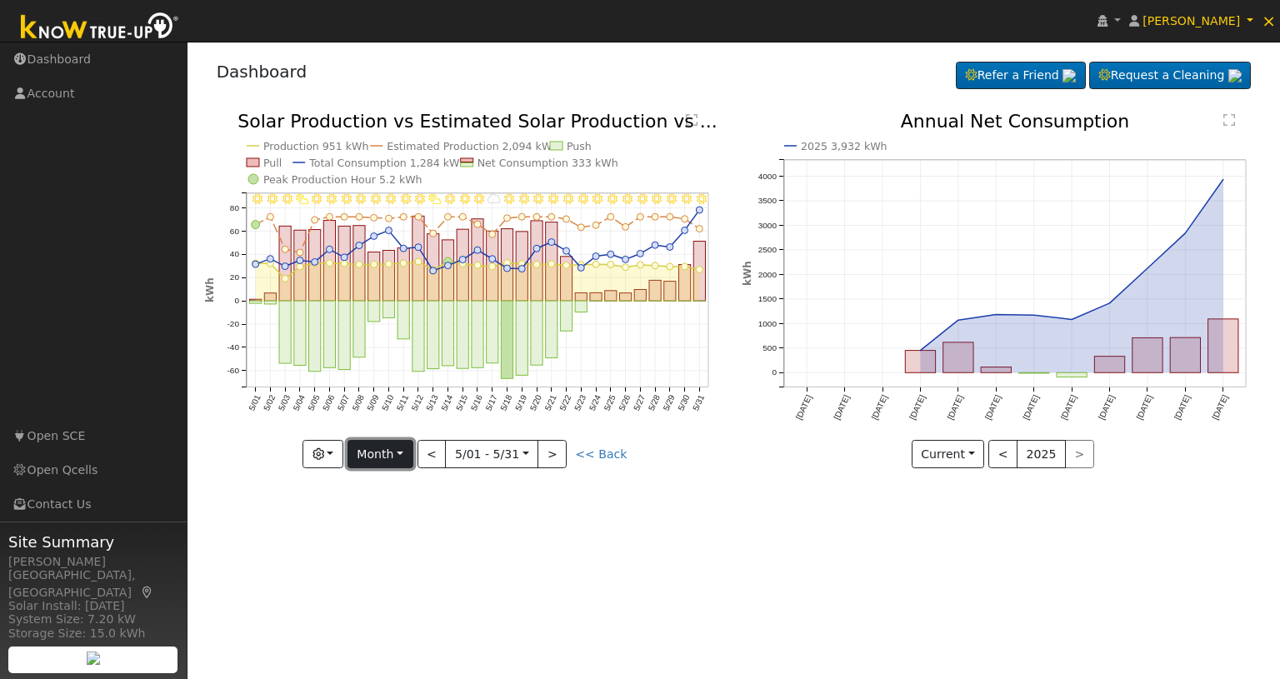
click at [407, 454] on button "Month" at bounding box center [381, 454] width 66 height 28
click at [514, 504] on div "User Profile First name Last name Email Email Notifications No Emails No Emails…" at bounding box center [734, 361] width 1093 height 638
click at [563, 463] on button ">" at bounding box center [552, 454] width 29 height 28
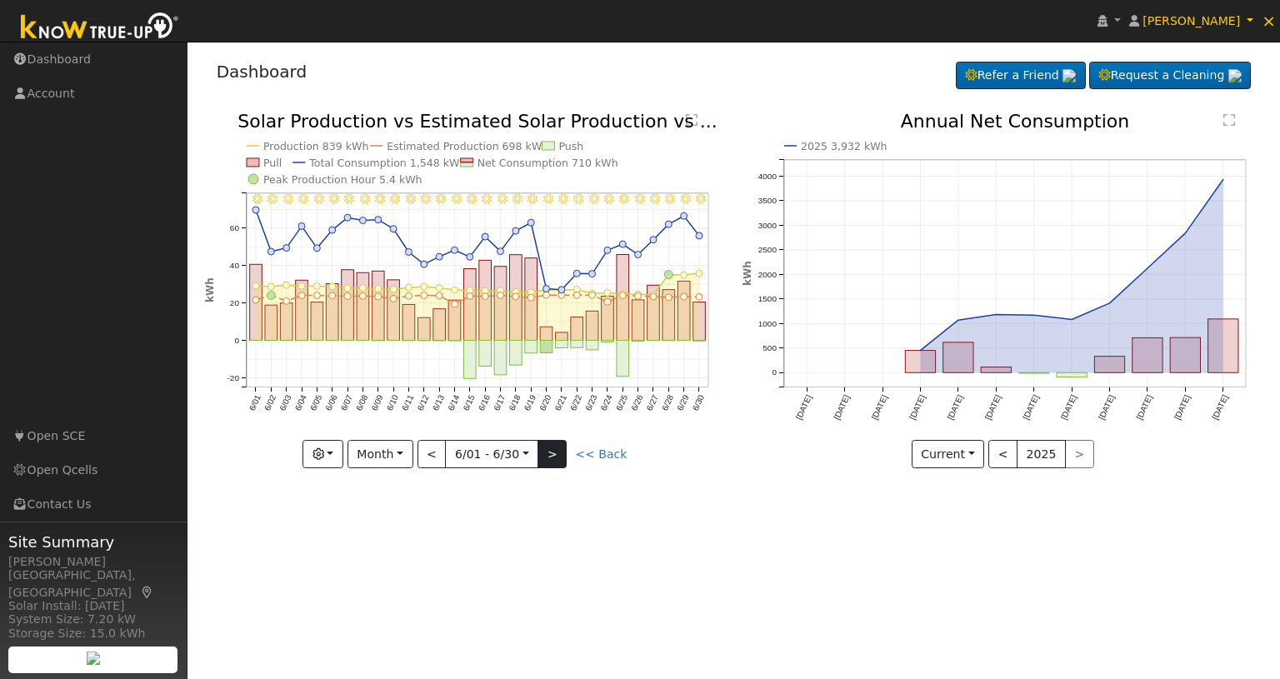
click at [563, 463] on div at bounding box center [465, 291] width 520 height 356
click at [563, 463] on button ">" at bounding box center [552, 454] width 29 height 28
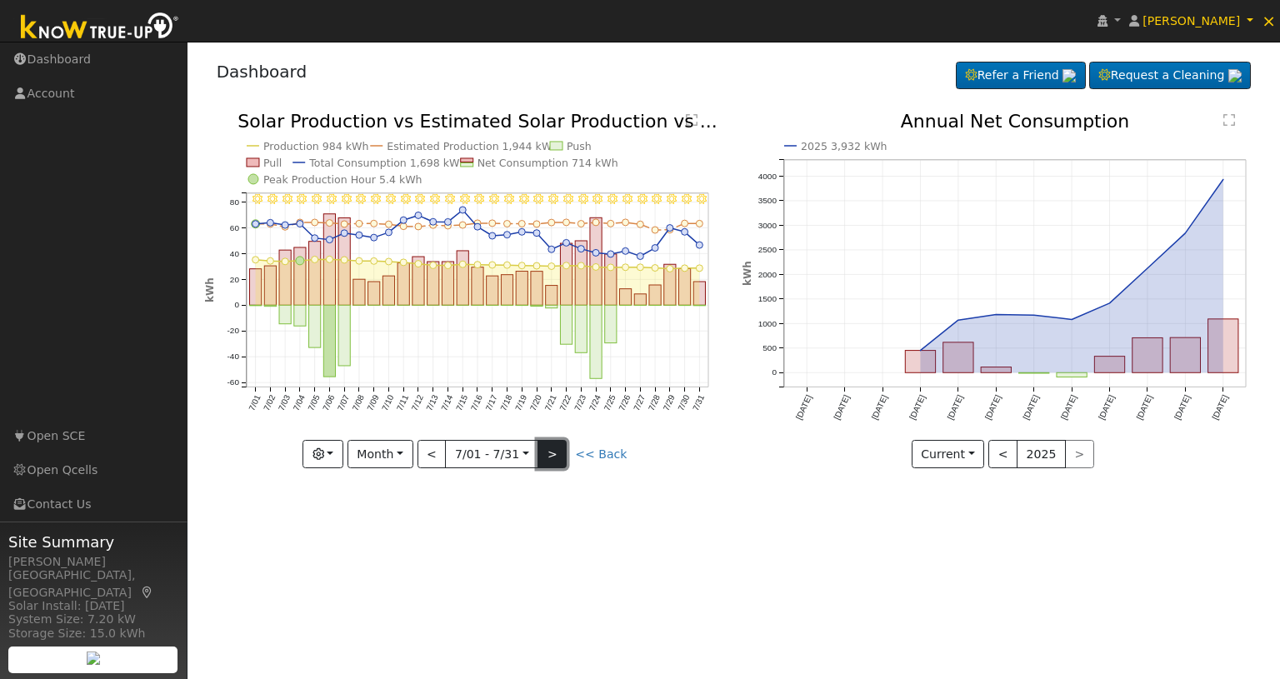
click at [563, 463] on button ">" at bounding box center [552, 454] width 29 height 28
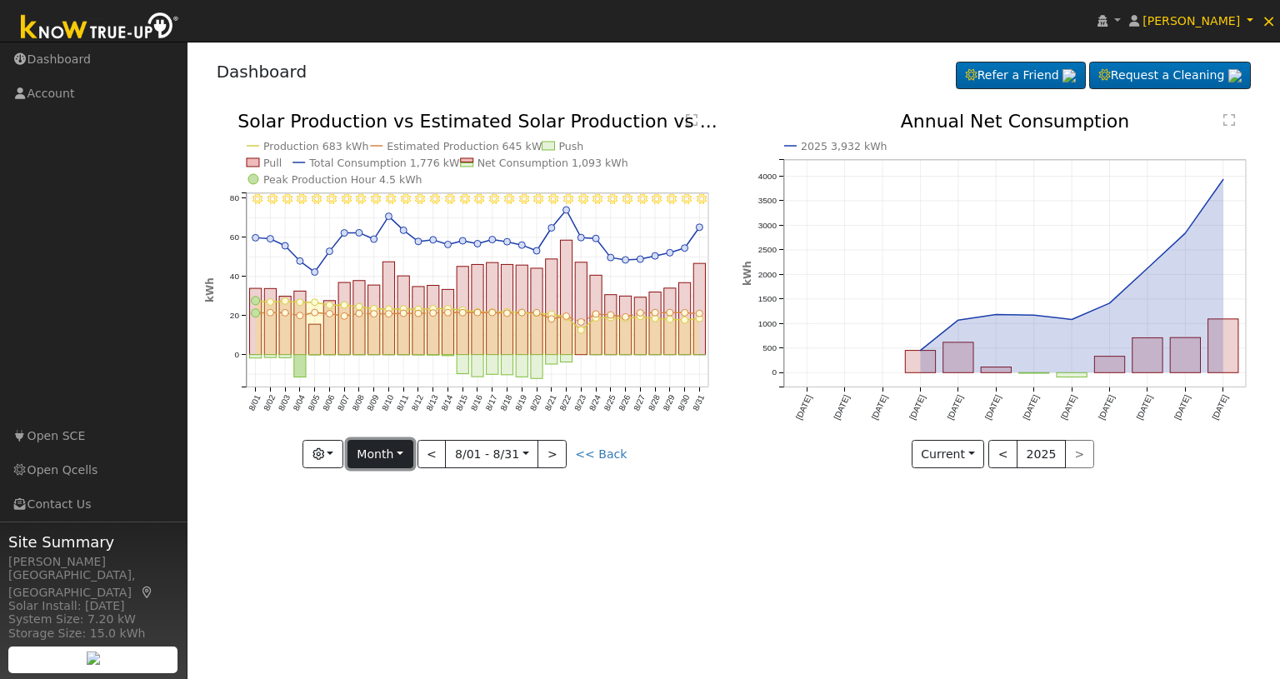
click at [403, 450] on button "Month" at bounding box center [381, 454] width 66 height 28
click at [378, 553] on link "Year" at bounding box center [406, 558] width 116 height 23
type input "[DATE]"
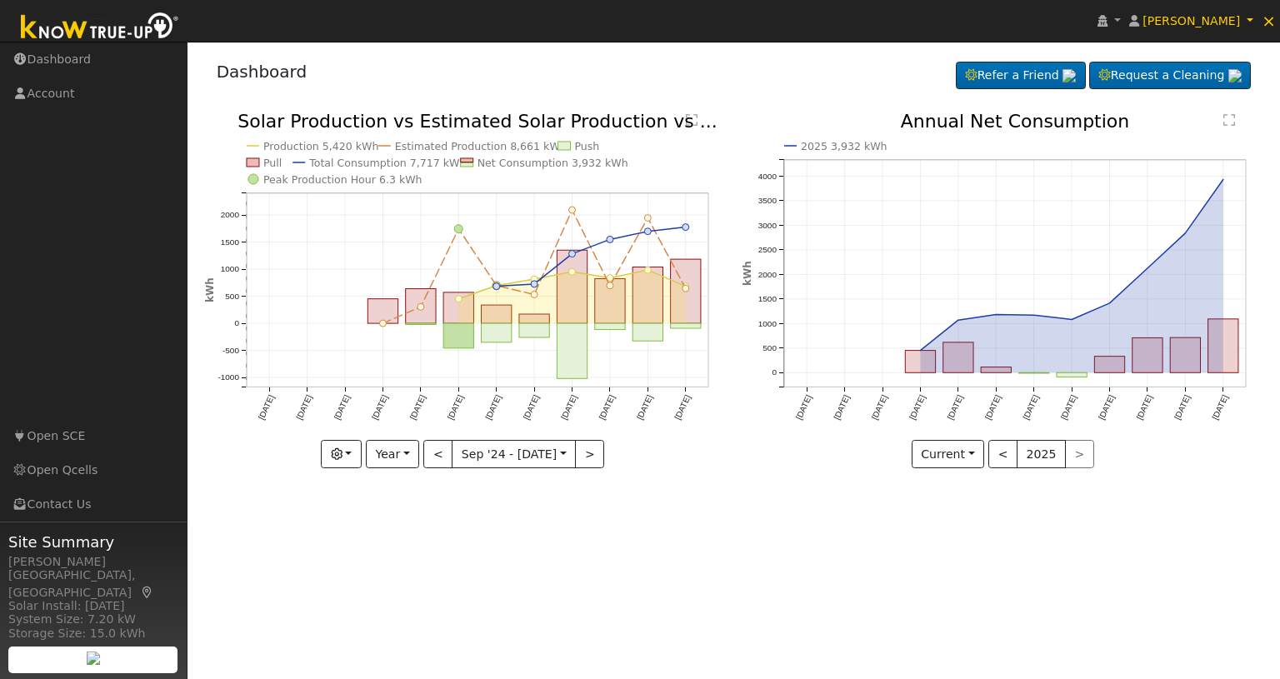
click at [449, 147] on text "Estimated Production 8,661 kWh" at bounding box center [480, 146] width 172 height 13
click at [380, 161] on text "Total Consumption 7,717 kWh" at bounding box center [387, 163] width 158 height 13
click at [1268, 21] on span "×" at bounding box center [1269, 21] width 14 height 20
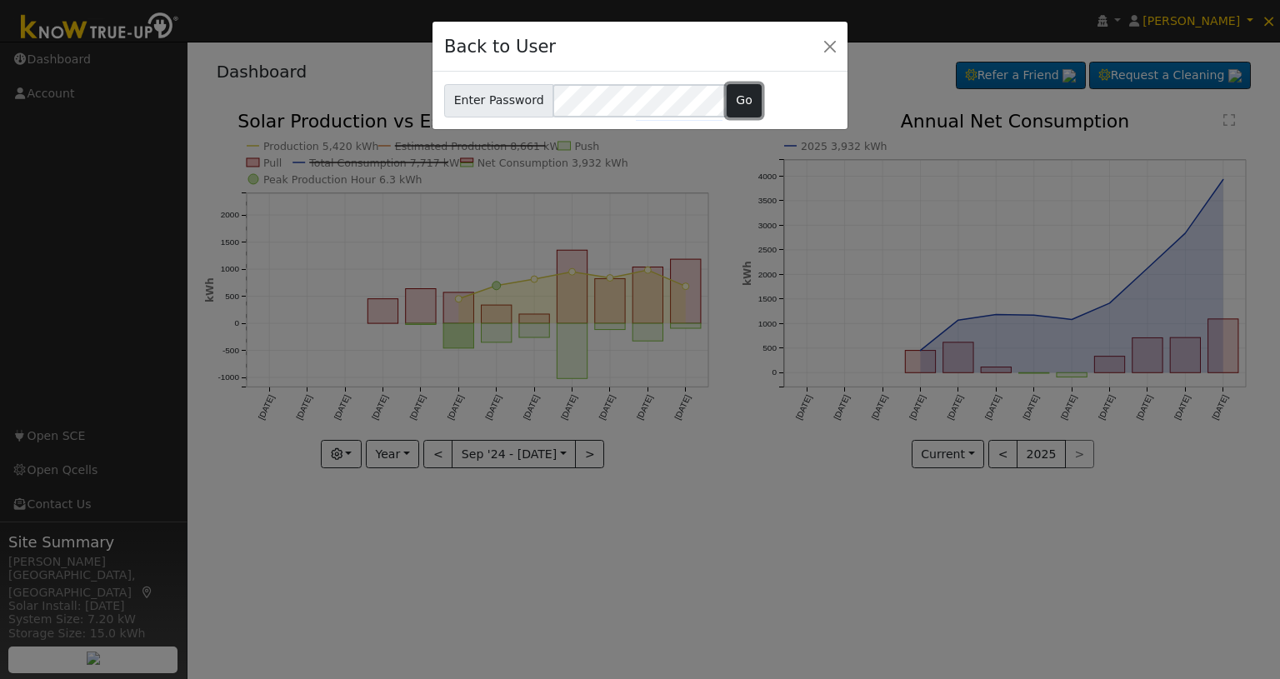
click at [731, 96] on button "Go" at bounding box center [745, 100] width 36 height 33
